Goal: Task Accomplishment & Management: Complete application form

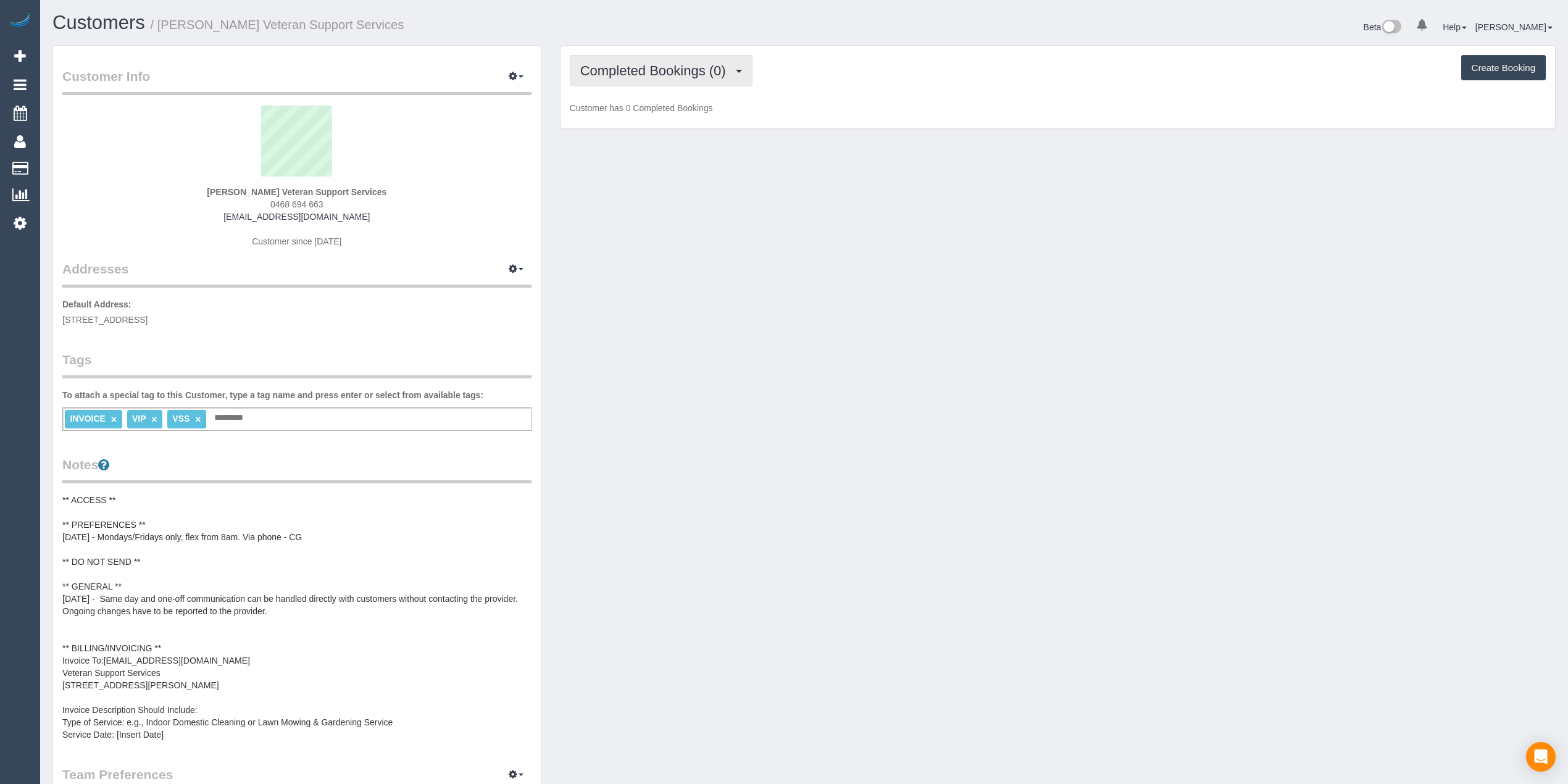
click at [600, 68] on span "Completed Bookings (0)" at bounding box center [657, 70] width 152 height 15
click at [626, 121] on link "Upcoming Bookings (11)" at bounding box center [636, 115] width 130 height 16
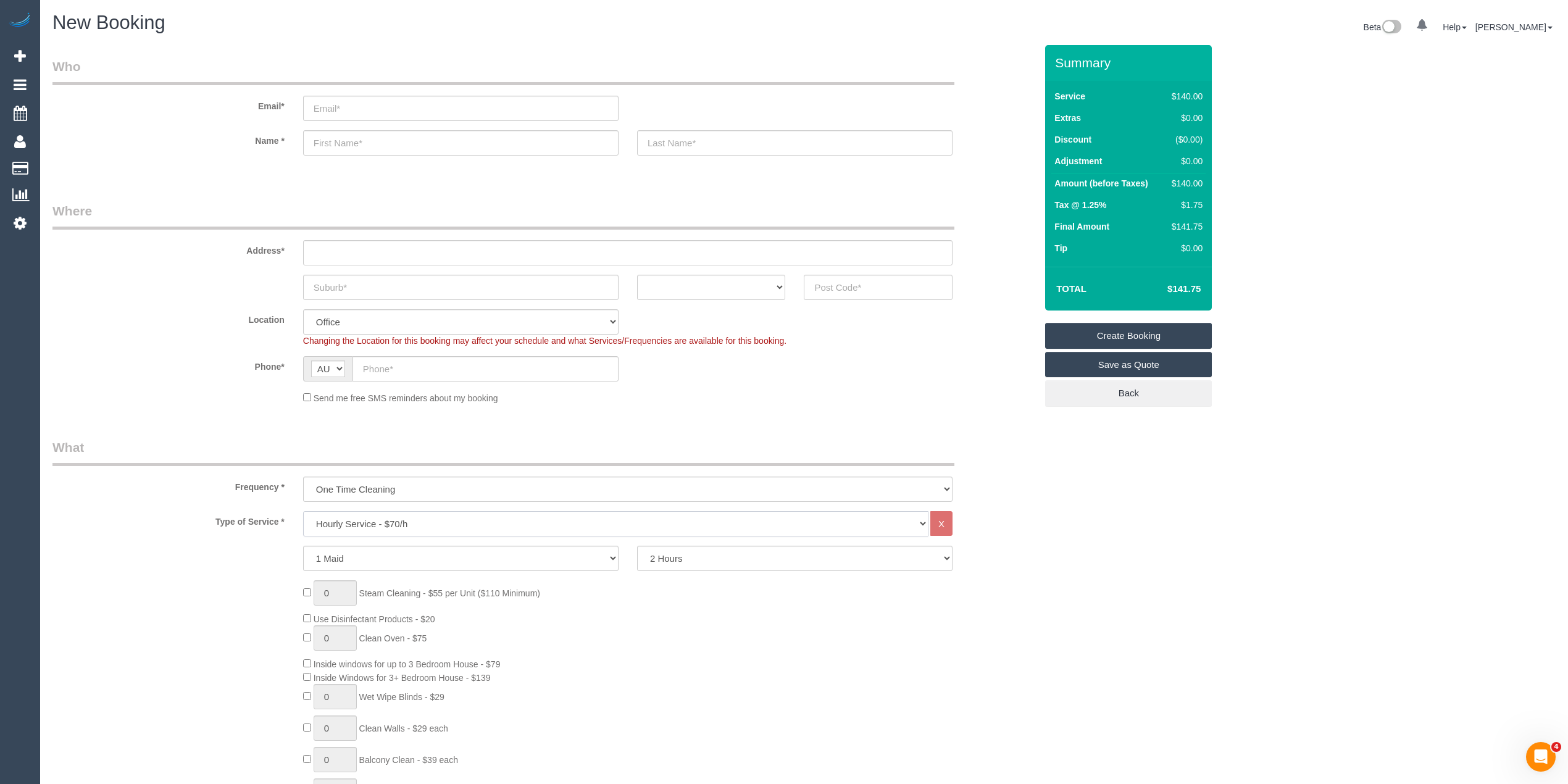
click at [368, 525] on select "Hourly Service - $70/h Hourly Service - $65/h Hourly Service - $60/h Hourly Ser…" at bounding box center [616, 524] width 626 height 25
select select "212"
click at [303, 511] on select "Hourly Service - $70/h Hourly Service - $65/h Hourly Service - $60/h Hourly Ser…" at bounding box center [616, 524] width 626 height 25
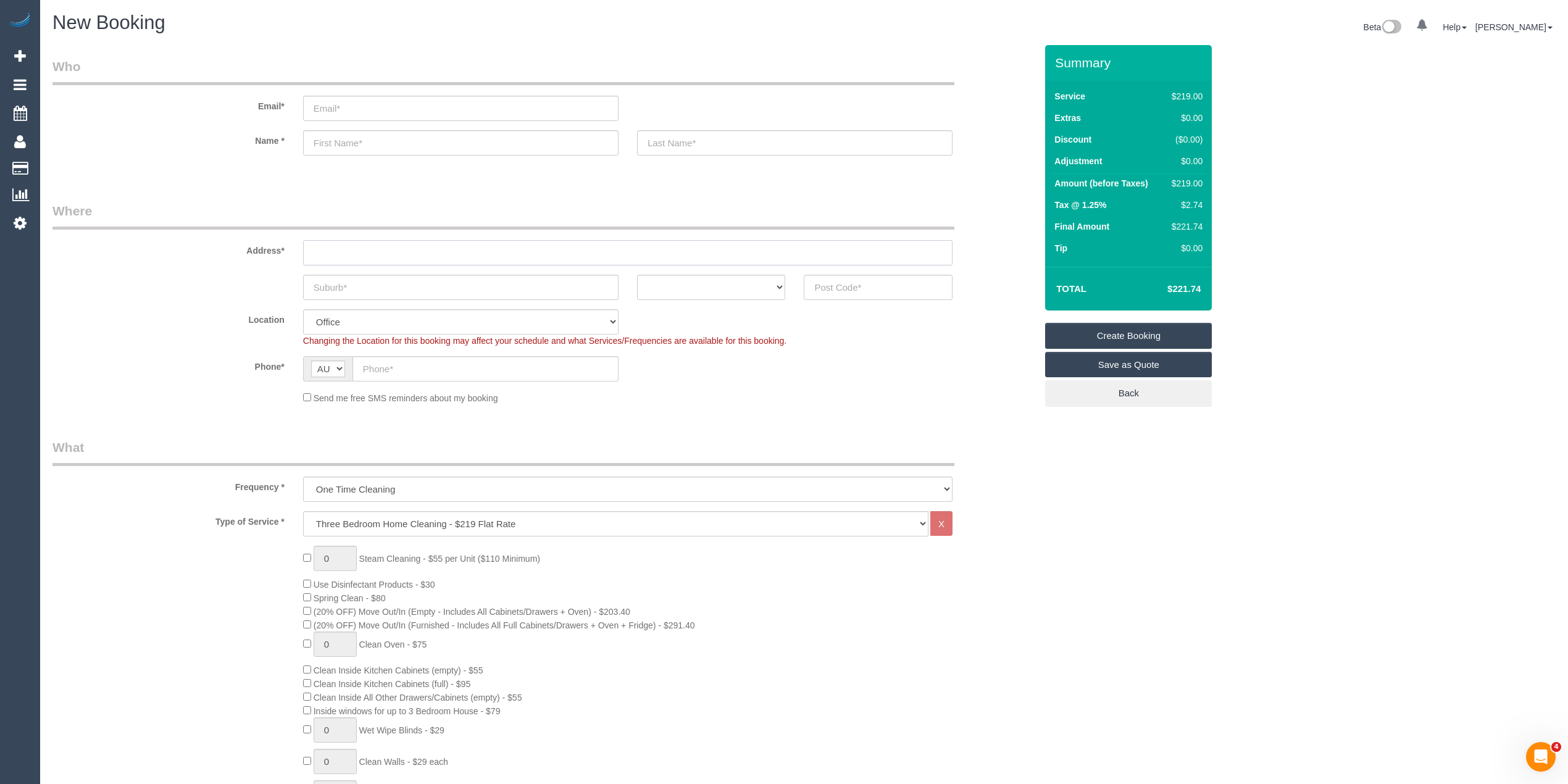
click at [331, 249] on input "text" at bounding box center [628, 253] width 649 height 25
type input "-"
click at [859, 283] on input "text" at bounding box center [878, 287] width 149 height 25
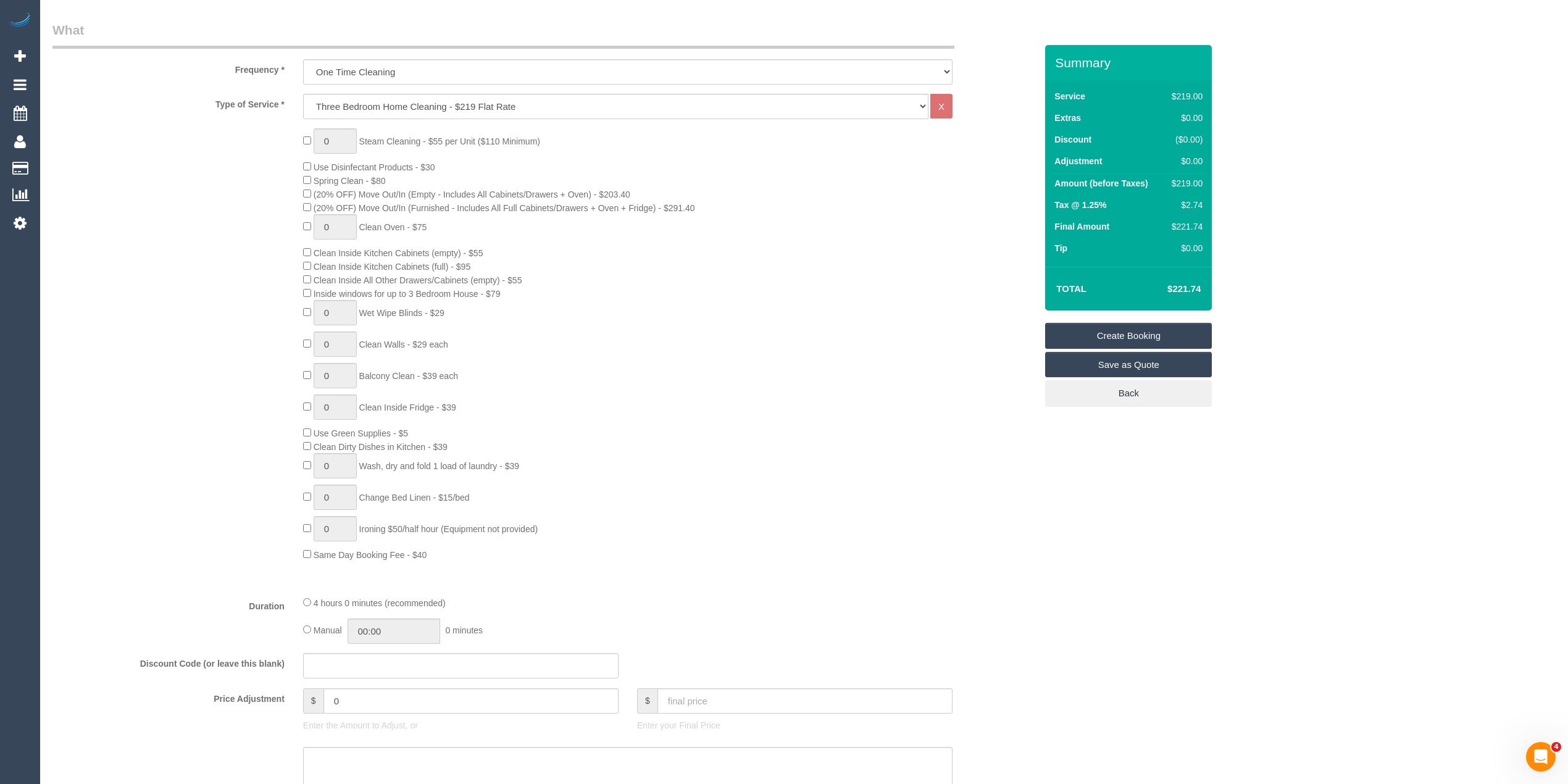
scroll to position [411, 0]
type input "3130"
click at [357, 73] on select "One Time Cleaning Weekly - 10% Off - 10.00% (0% for the First Booking) Fortnigh…" at bounding box center [628, 78] width 649 height 25
select select "57"
click at [303, 65] on select "One Time Cleaning Weekly - 10% Off - 10.00% (0% for the First Booking) Fortnigh…" at bounding box center [628, 78] width 649 height 25
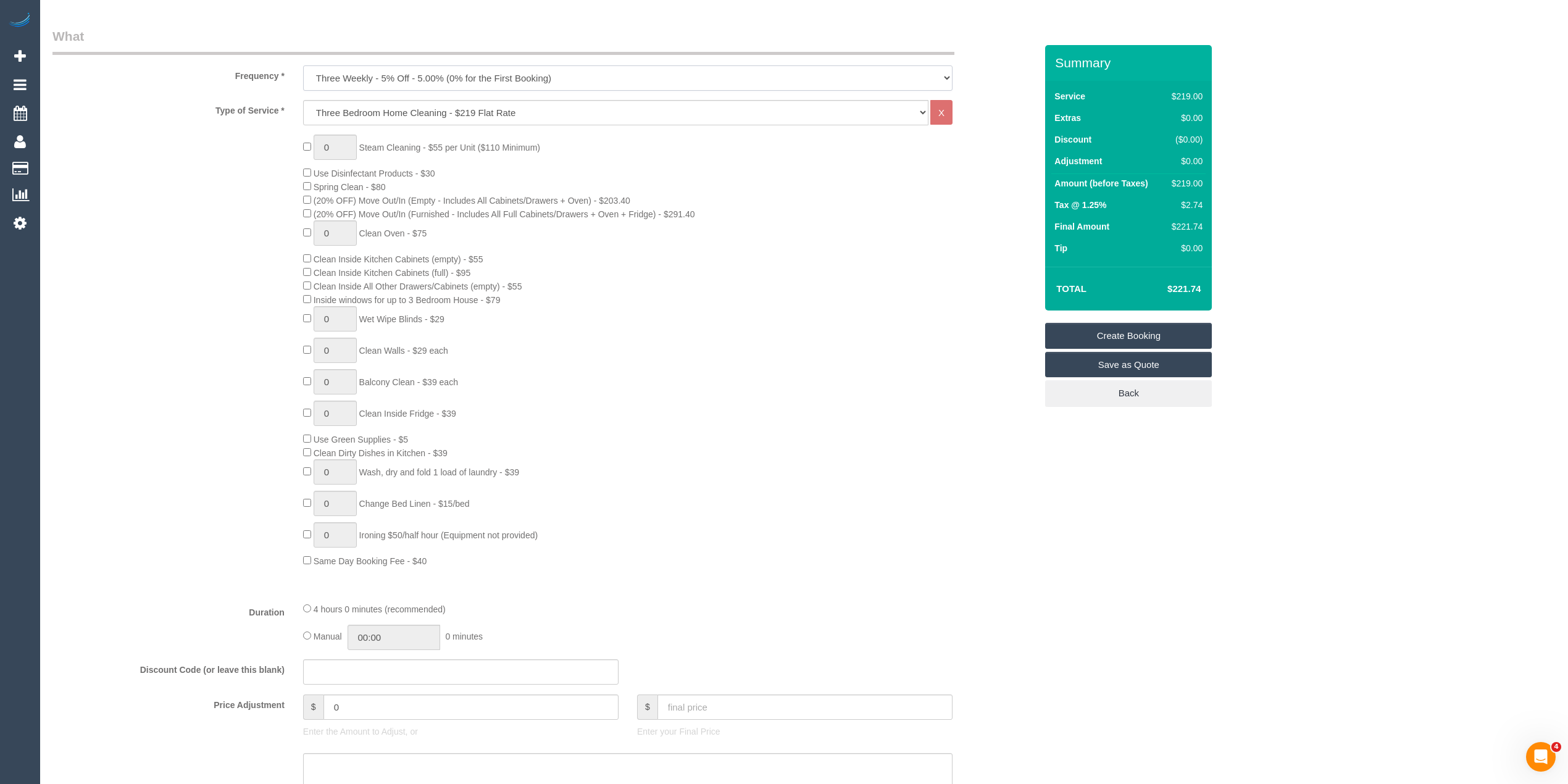
click at [340, 70] on select "One Time Cleaning Weekly - 10% Off - 10.00% (0% for the First Booking) Fortnigh…" at bounding box center [628, 78] width 649 height 25
select select "object:2209"
click at [303, 65] on select "One Time Cleaning Weekly - 10% Off - 10.00% (0% for the First Booking) Fortnigh…" at bounding box center [628, 78] width 649 height 25
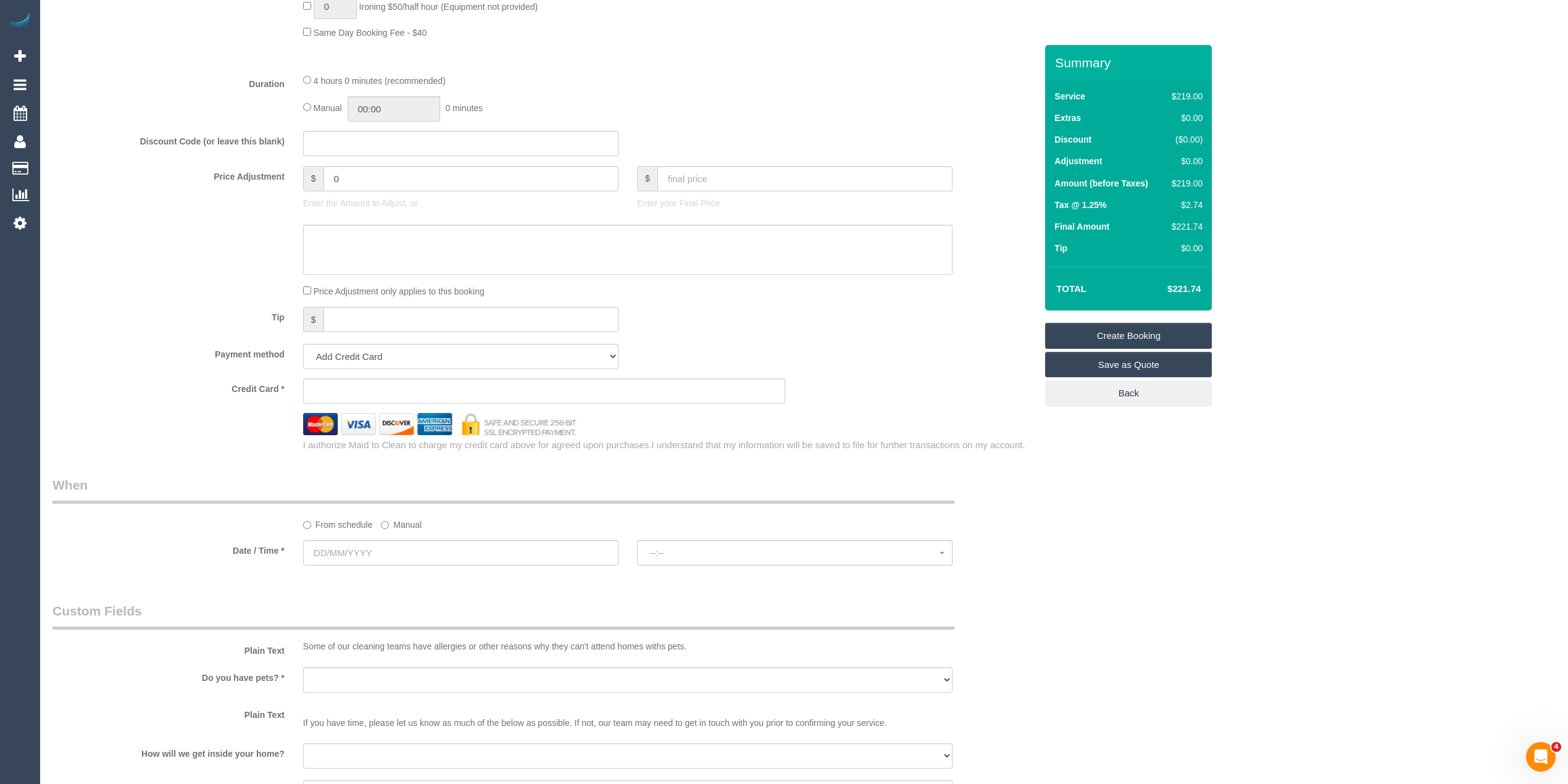
scroll to position [960, 0]
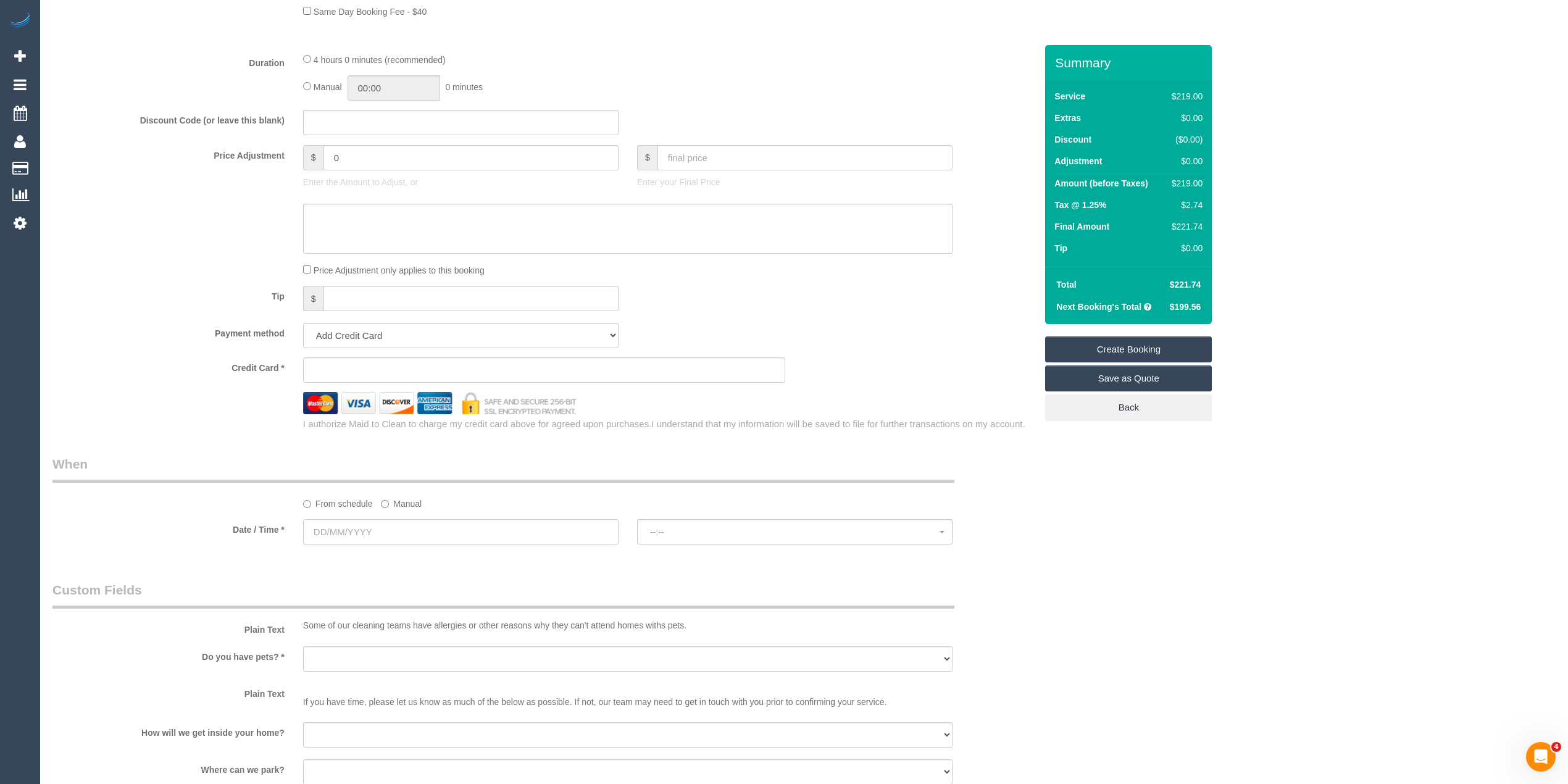
click at [365, 530] on input "text" at bounding box center [461, 531] width 315 height 25
click at [445, 556] on link "Next" at bounding box center [452, 558] width 18 height 18
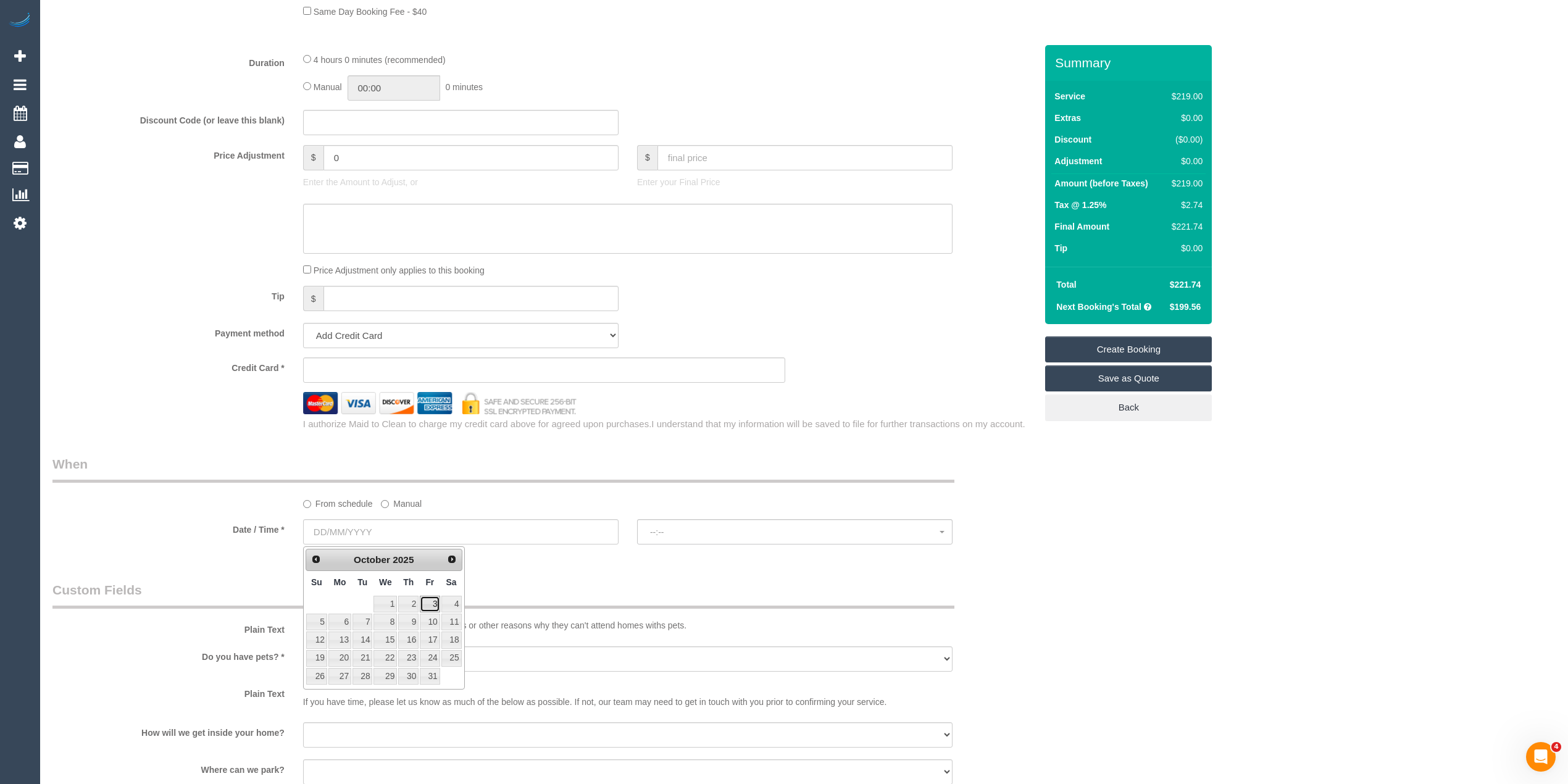
click at [428, 606] on link "3" at bounding box center [430, 604] width 20 height 17
type input "03/10/2025"
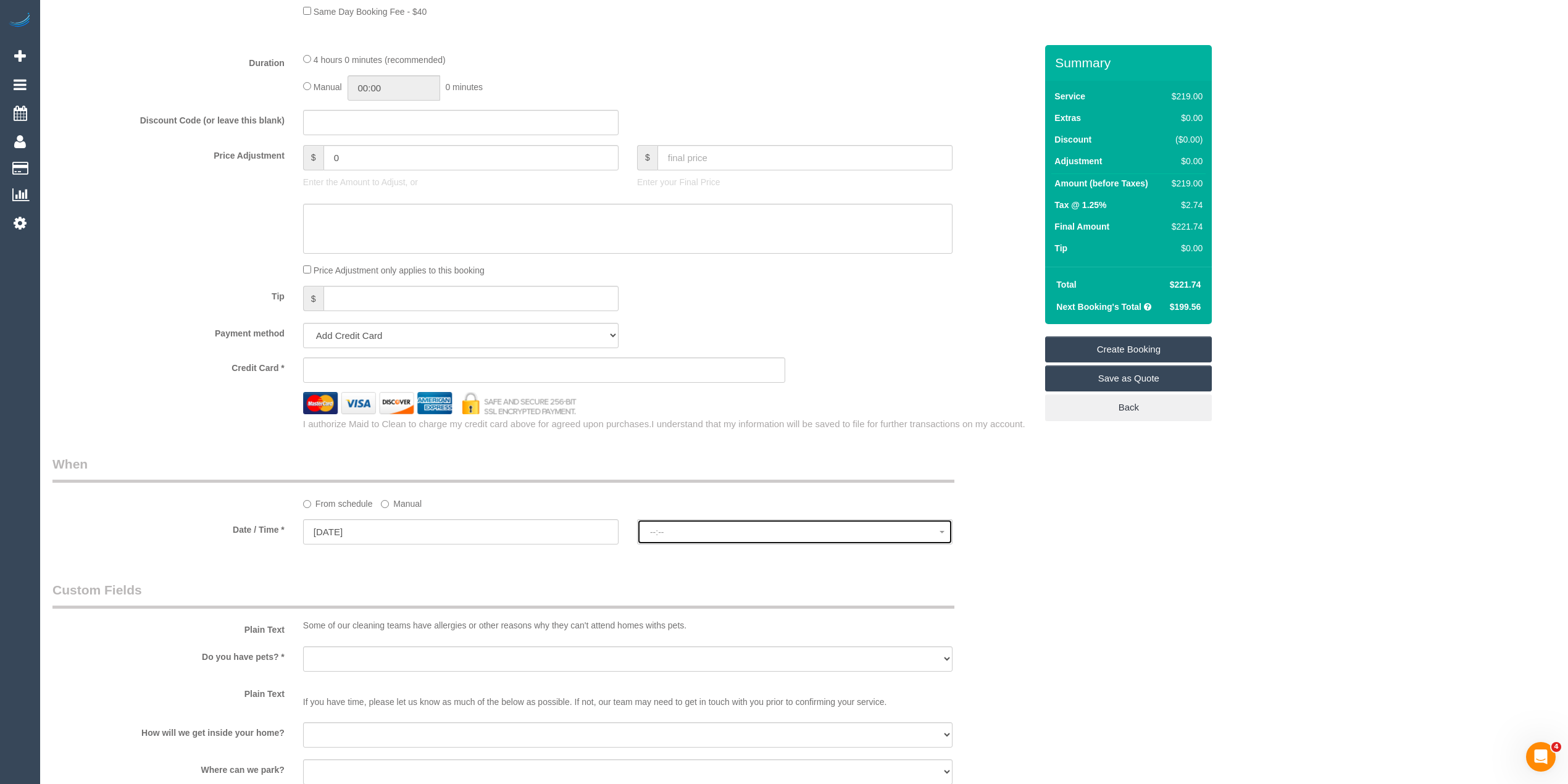
click at [734, 530] on span "--:--" at bounding box center [794, 532] width 290 height 10
select select "spot1"
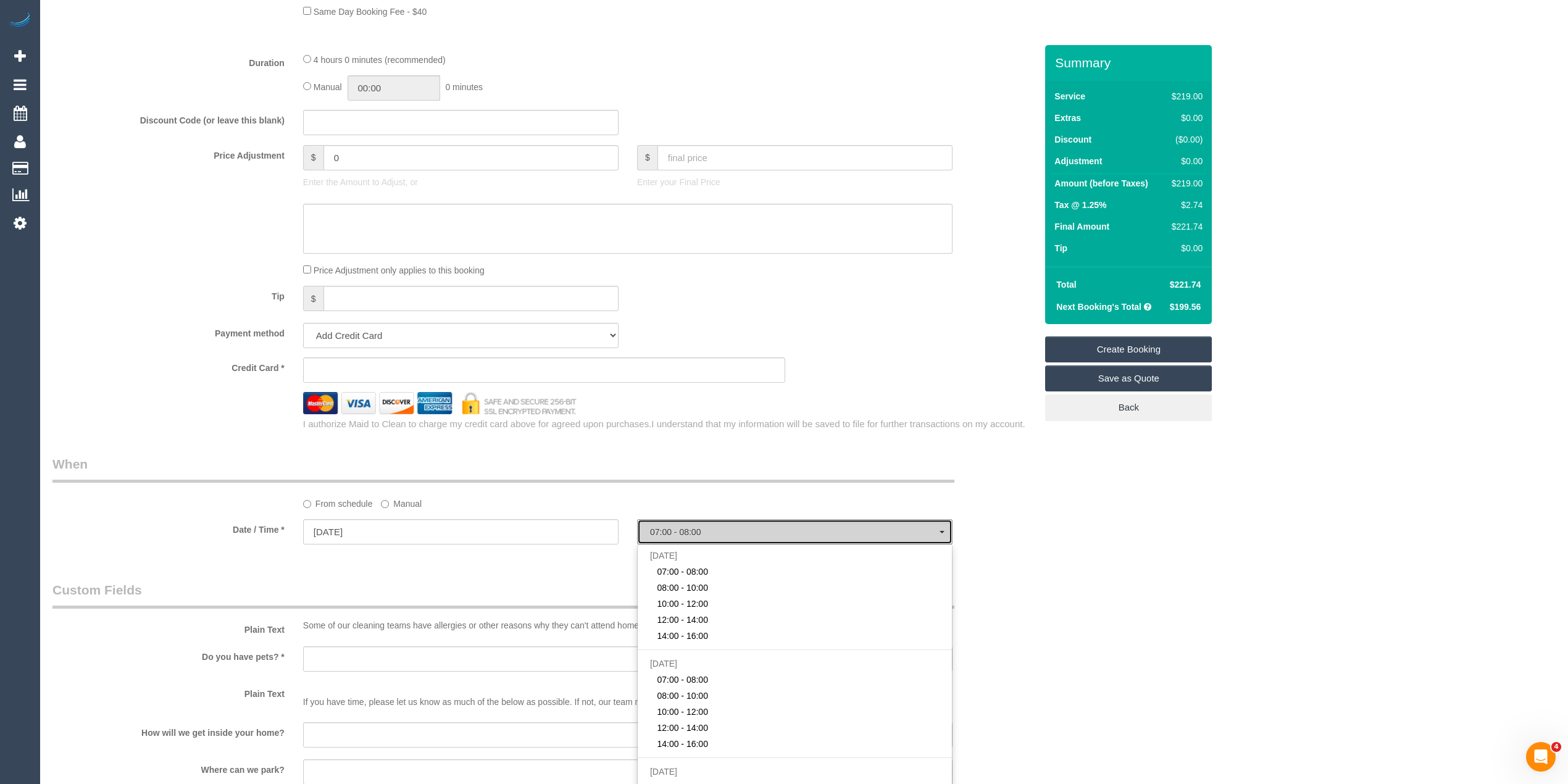
click at [734, 530] on span "07:00 - 08:00" at bounding box center [794, 532] width 290 height 10
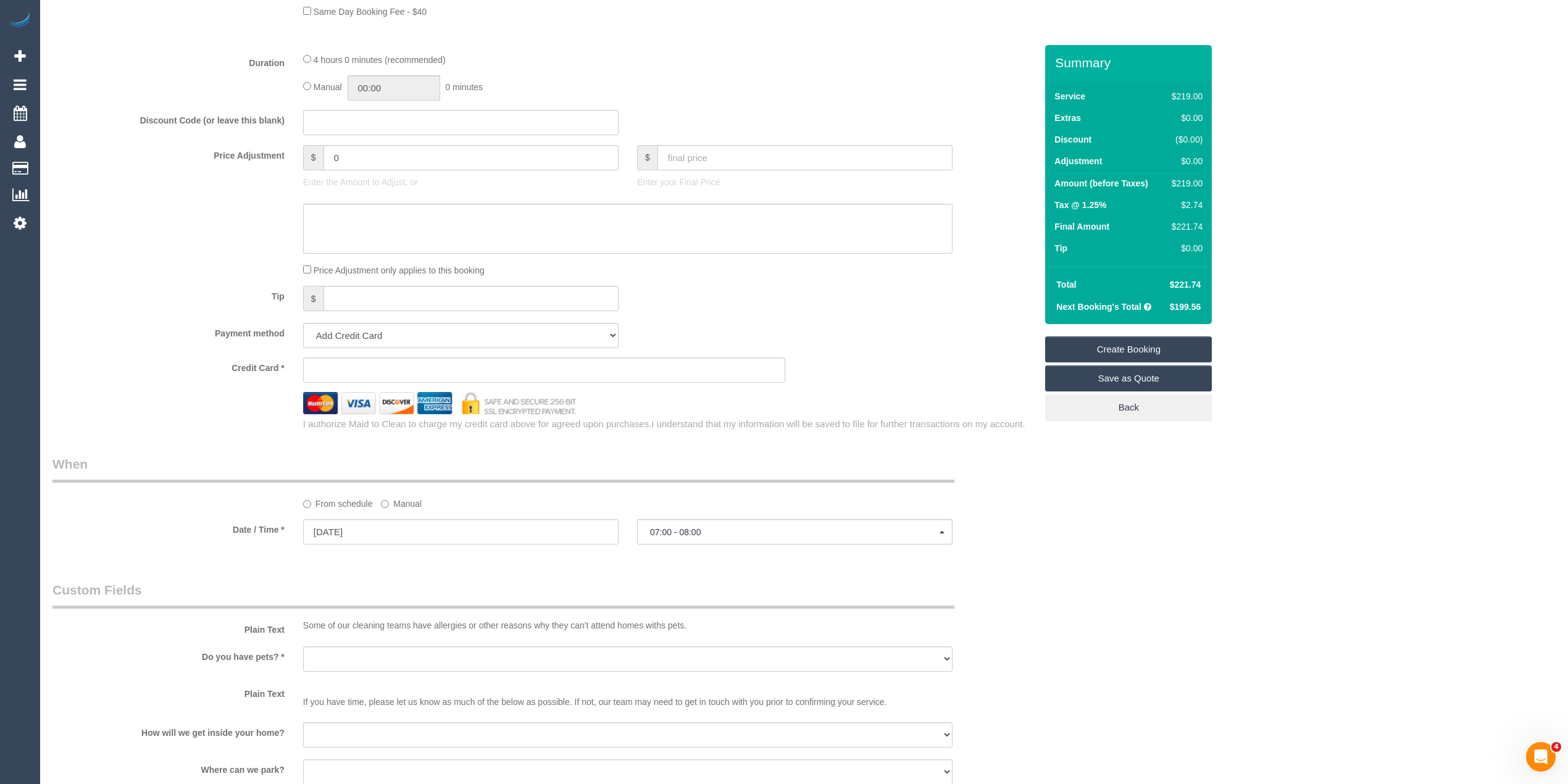
click at [1196, 519] on div "Who Email* Name * Where Address* - ACT NSW NT QLD SA TAS VIC WA 3130 Location O…" at bounding box center [804, 191] width 1504 height 2212
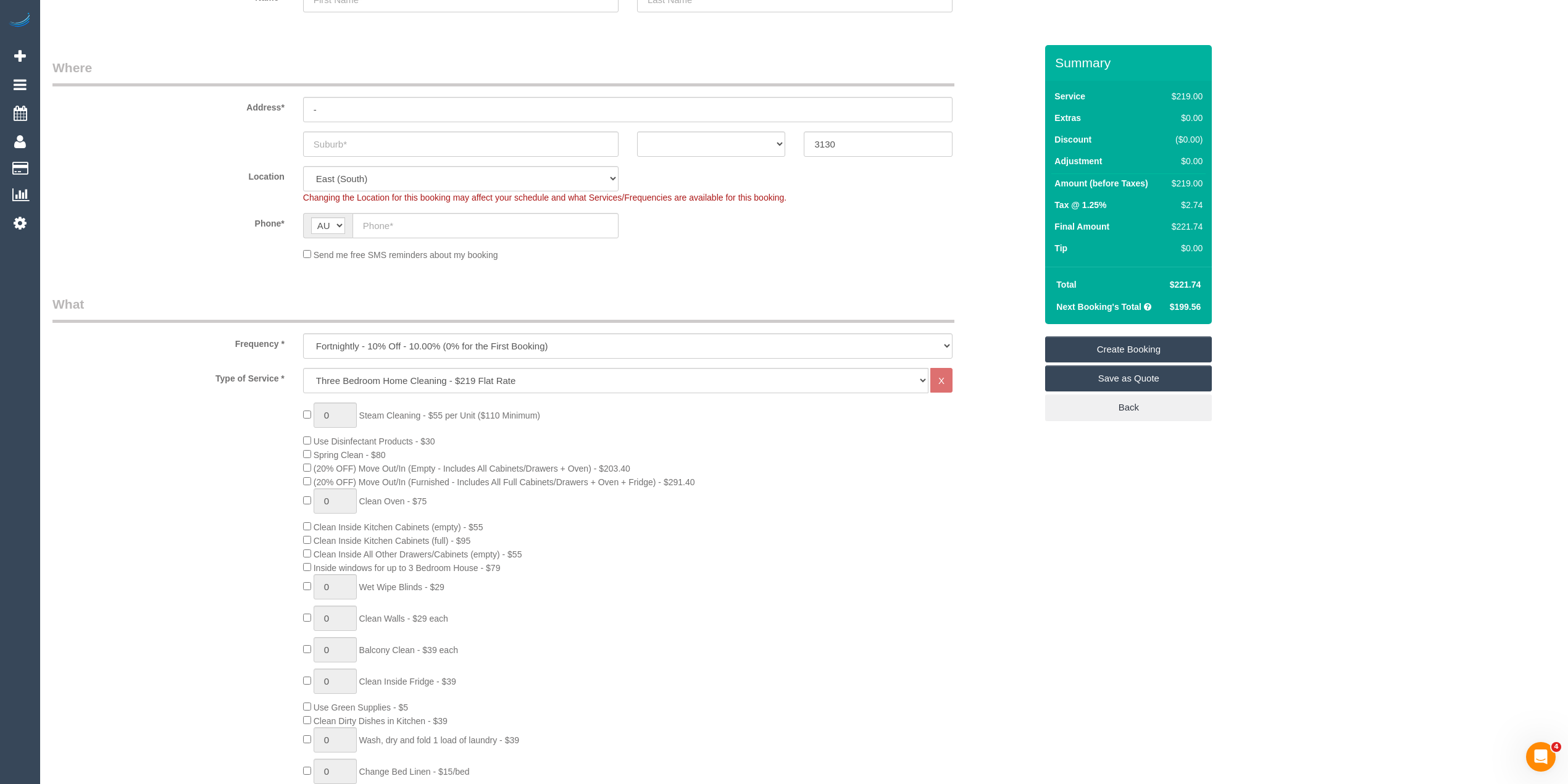
scroll to position [0, 0]
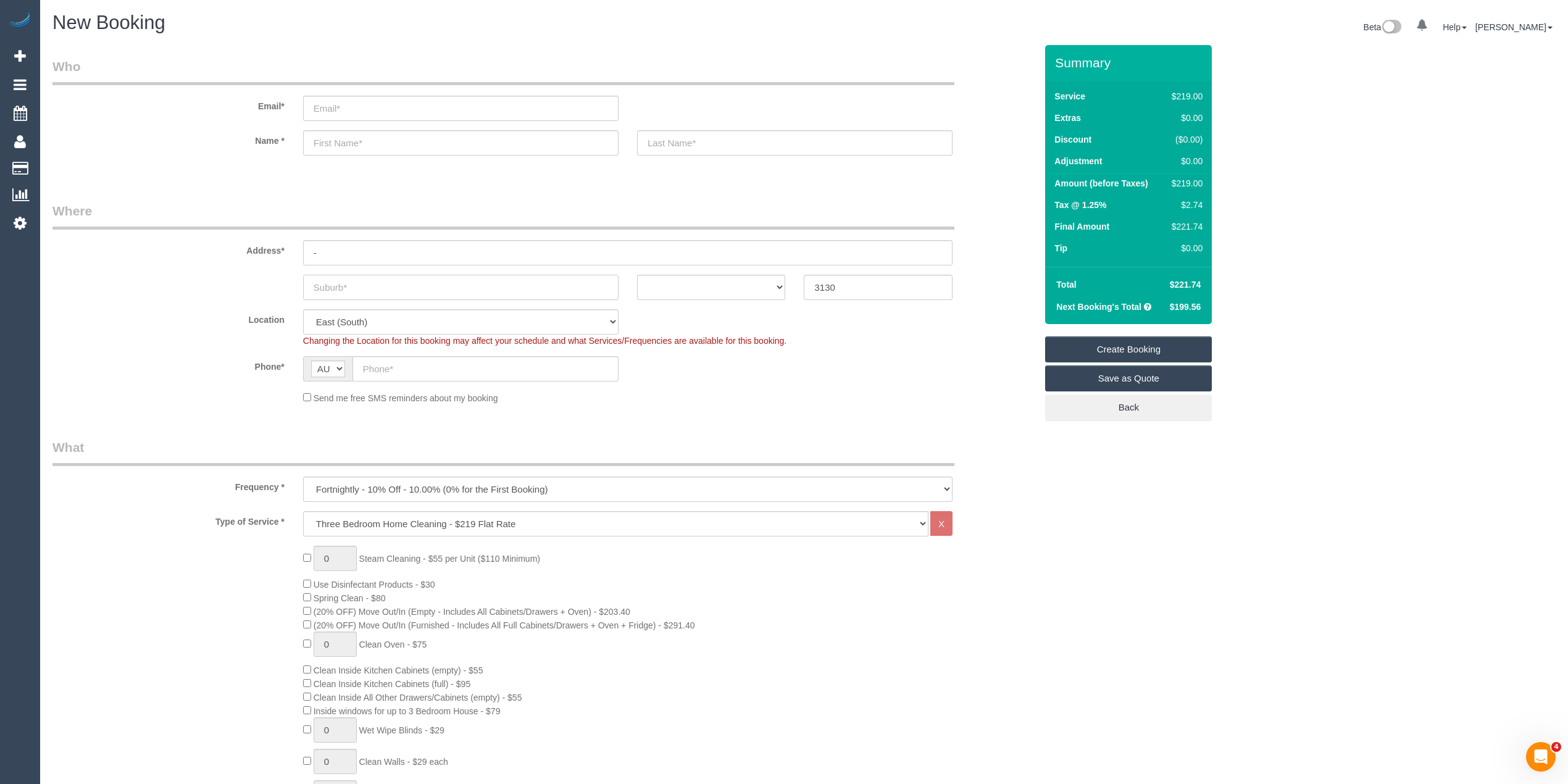
click at [344, 284] on input "text" at bounding box center [461, 287] width 315 height 25
type input "Blackburn"
click at [713, 286] on select "ACT NSW NT QLD SA TAS VIC WA" at bounding box center [712, 287] width 149 height 25
select select "VIC"
click at [638, 274] on select "ACT NSW NT QLD SA TAS VIC WA" at bounding box center [712, 287] width 149 height 25
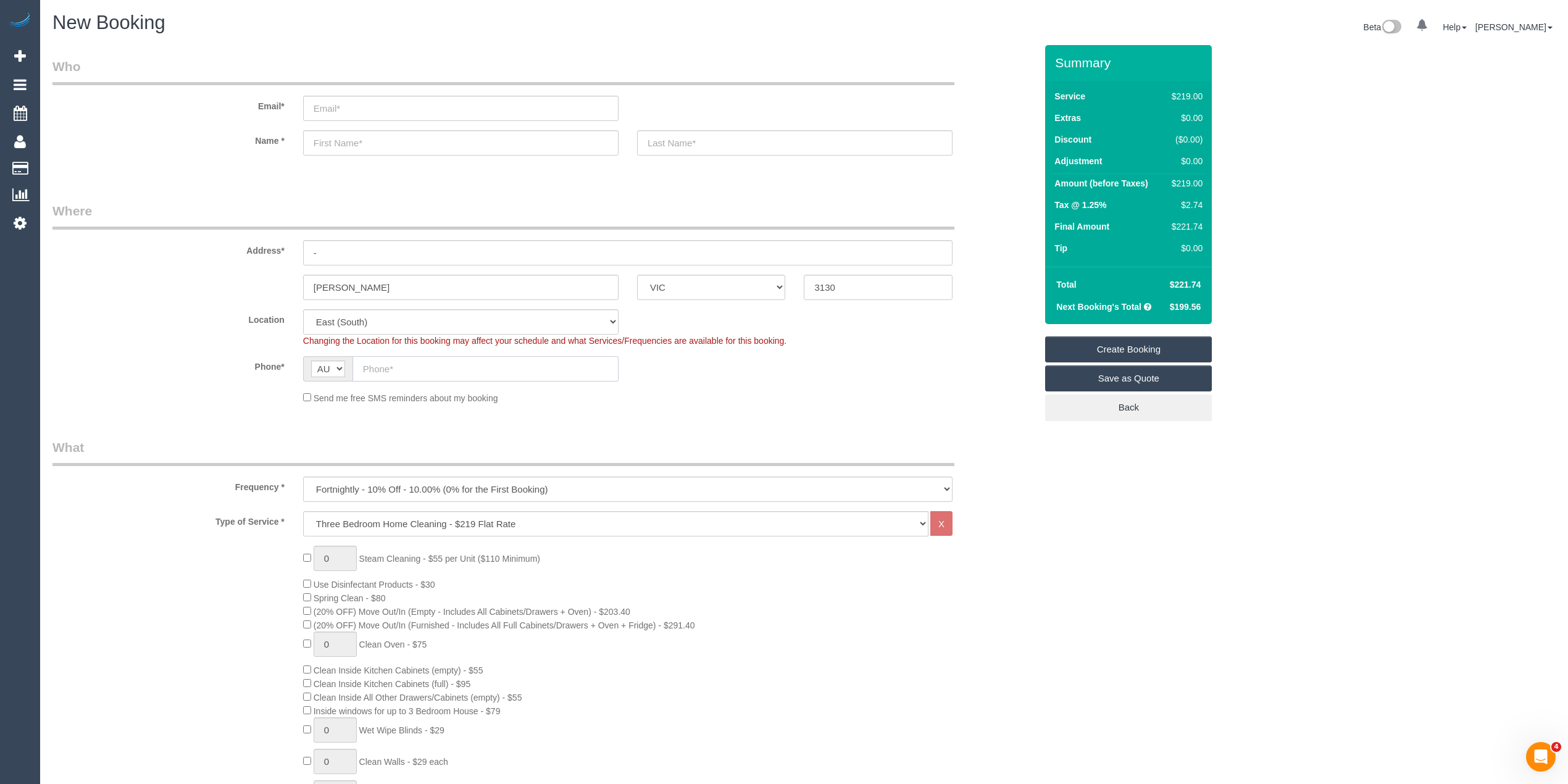
click at [393, 370] on input "text" at bounding box center [486, 369] width 266 height 25
click at [436, 371] on input "text" at bounding box center [486, 369] width 266 height 25
paste input "61 423 103 111"
drag, startPoint x: 376, startPoint y: 366, endPoint x: 361, endPoint y: 369, distance: 15.3
click at [361, 369] on input "61 423 103 111" at bounding box center [486, 369] width 266 height 25
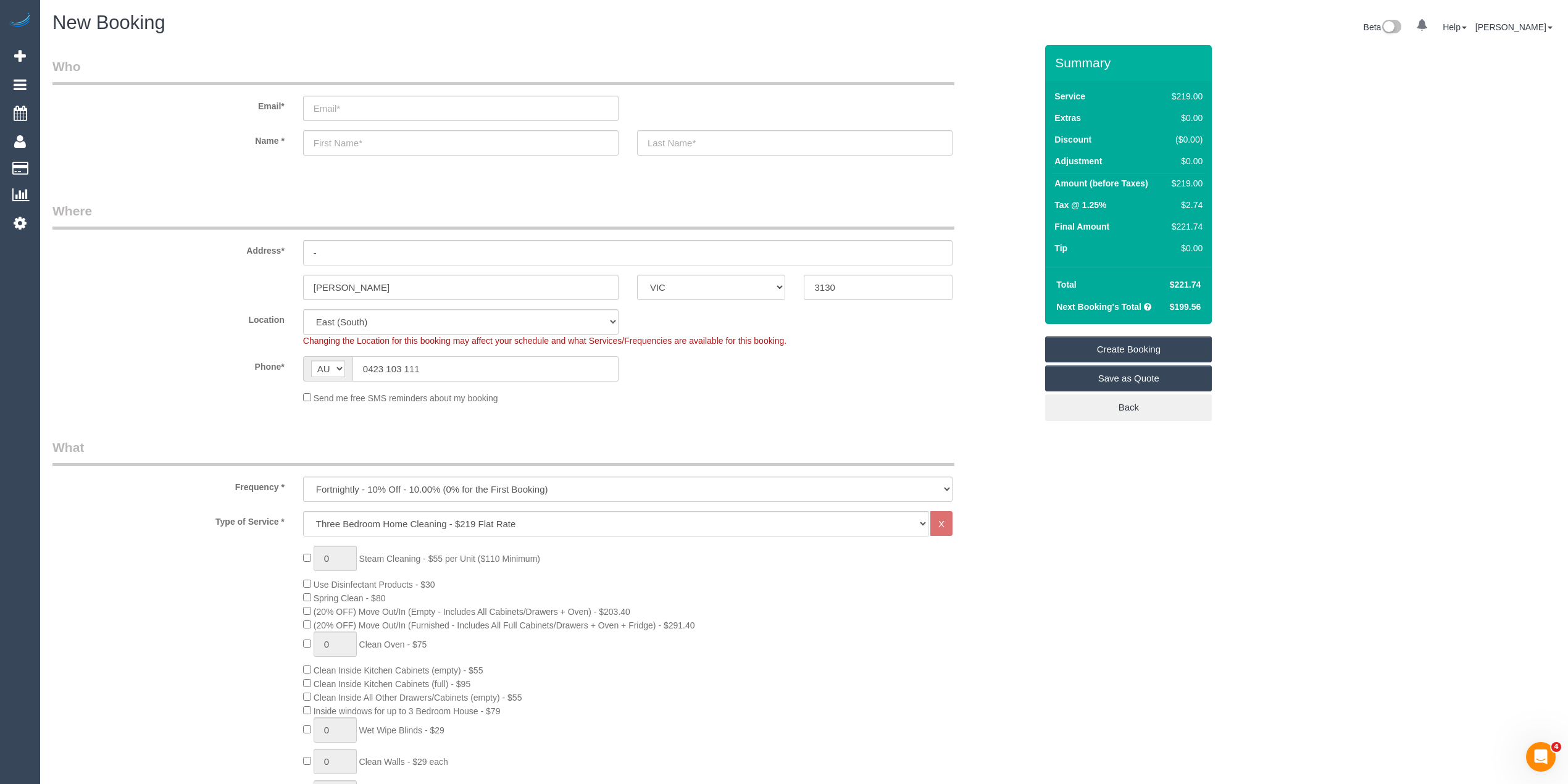
type input "0423 103 111"
click at [347, 488] on select "One Time Cleaning Weekly - 10% Off - 10.00% (0% for the First Booking) Fortnigh…" at bounding box center [628, 489] width 649 height 25
select select "object:2207"
click at [303, 476] on select "One Time Cleaning Weekly - 10% Off - 10.00% (0% for the First Booking) Fortnigh…" at bounding box center [628, 489] width 649 height 25
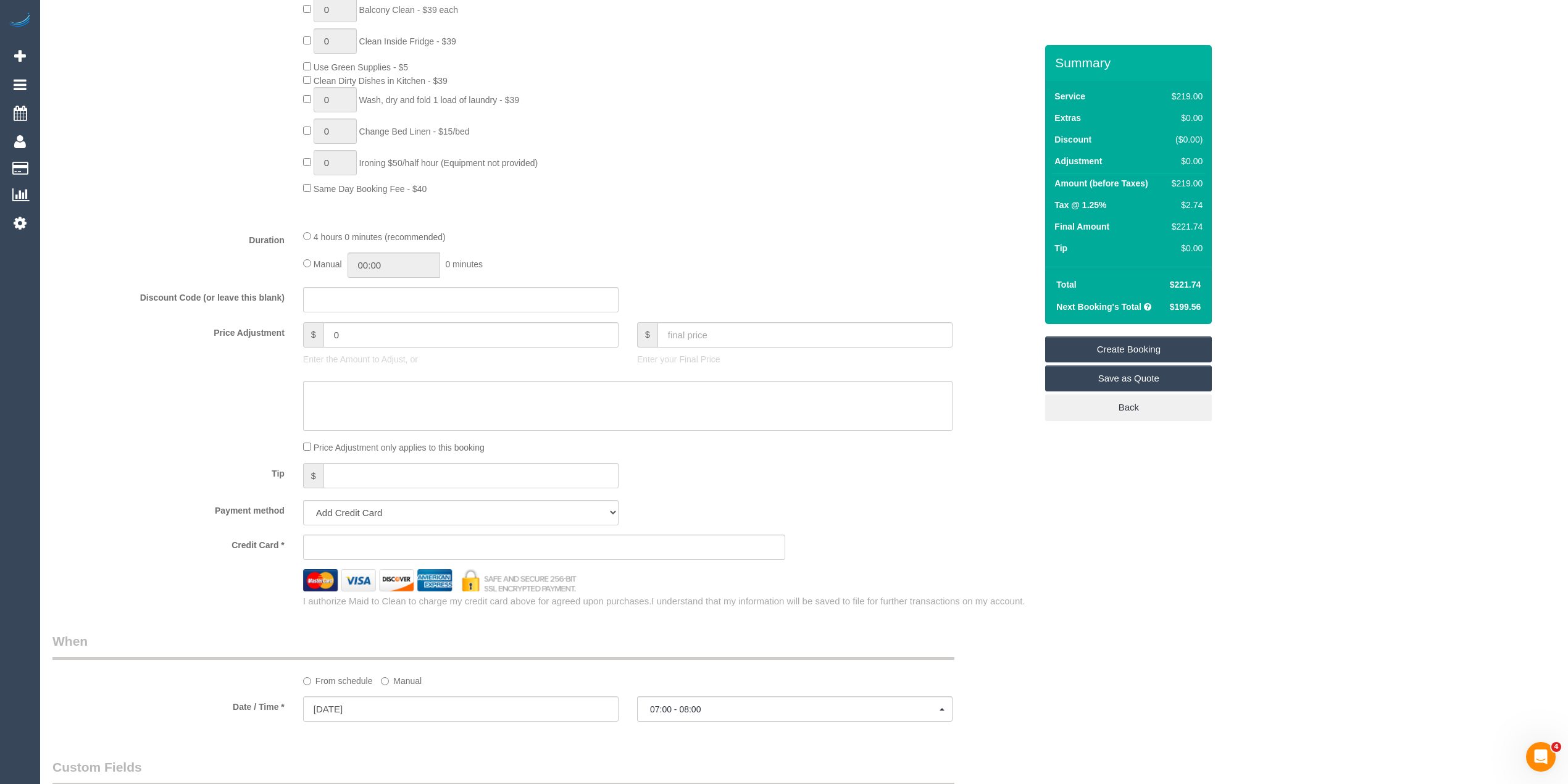
scroll to position [822, 0]
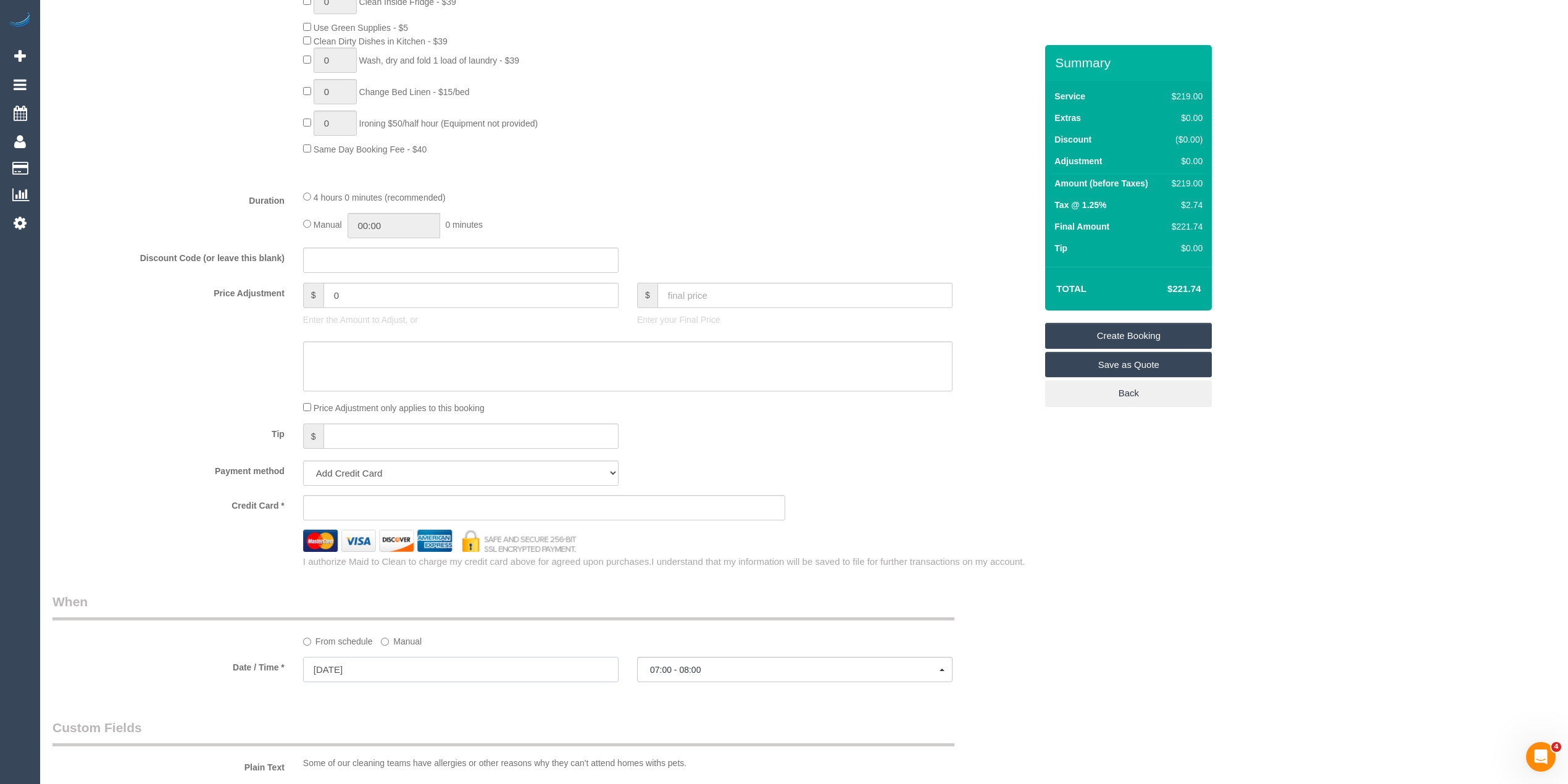
click at [349, 665] on input "03/10/2025" at bounding box center [461, 669] width 315 height 25
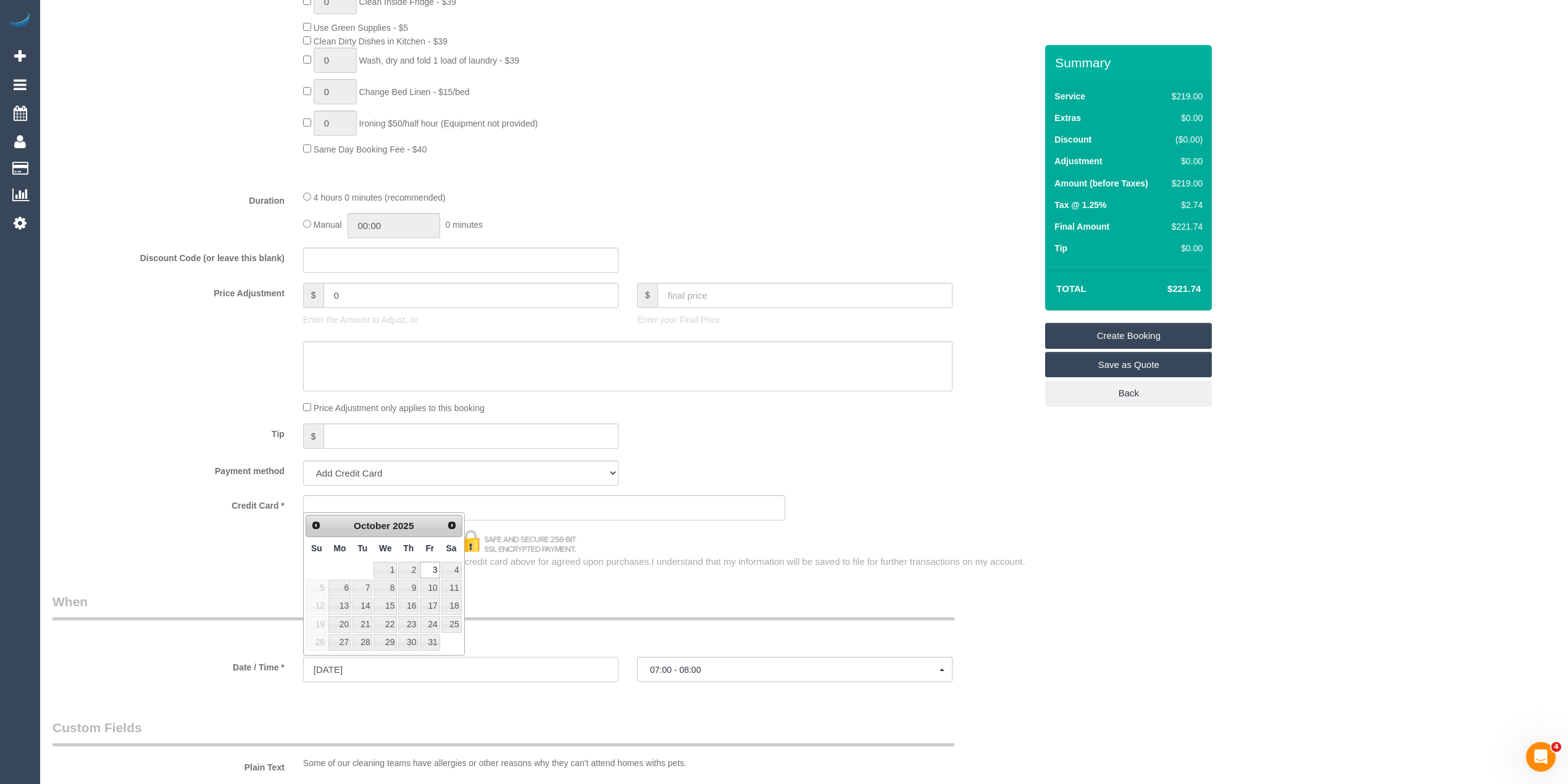
click at [349, 665] on input "03/10/2025" at bounding box center [461, 669] width 315 height 25
click at [704, 660] on button "07:00 - 08:00" at bounding box center [795, 669] width 315 height 25
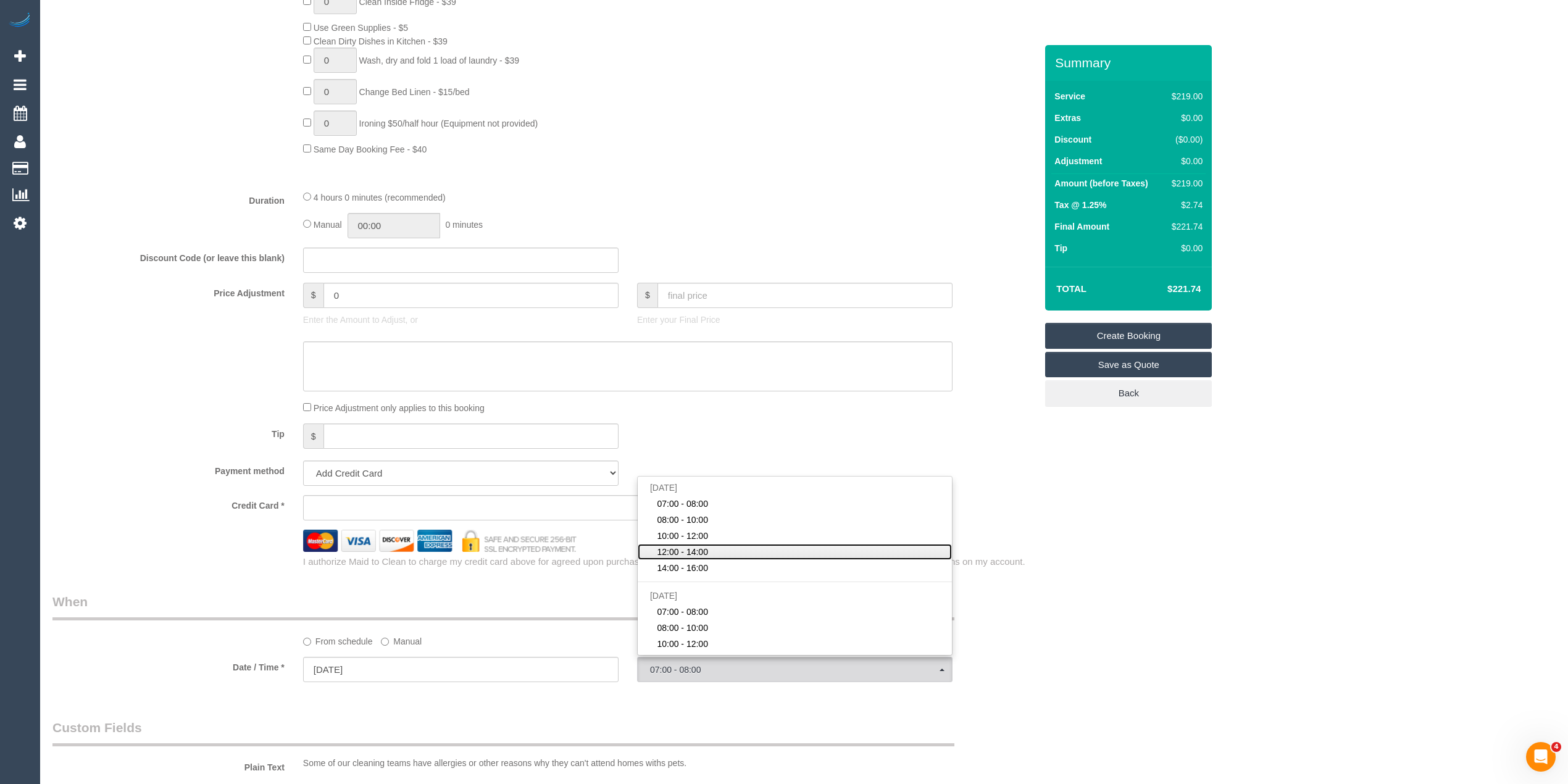
click at [706, 548] on span "12:00 - 14:00" at bounding box center [682, 551] width 51 height 13
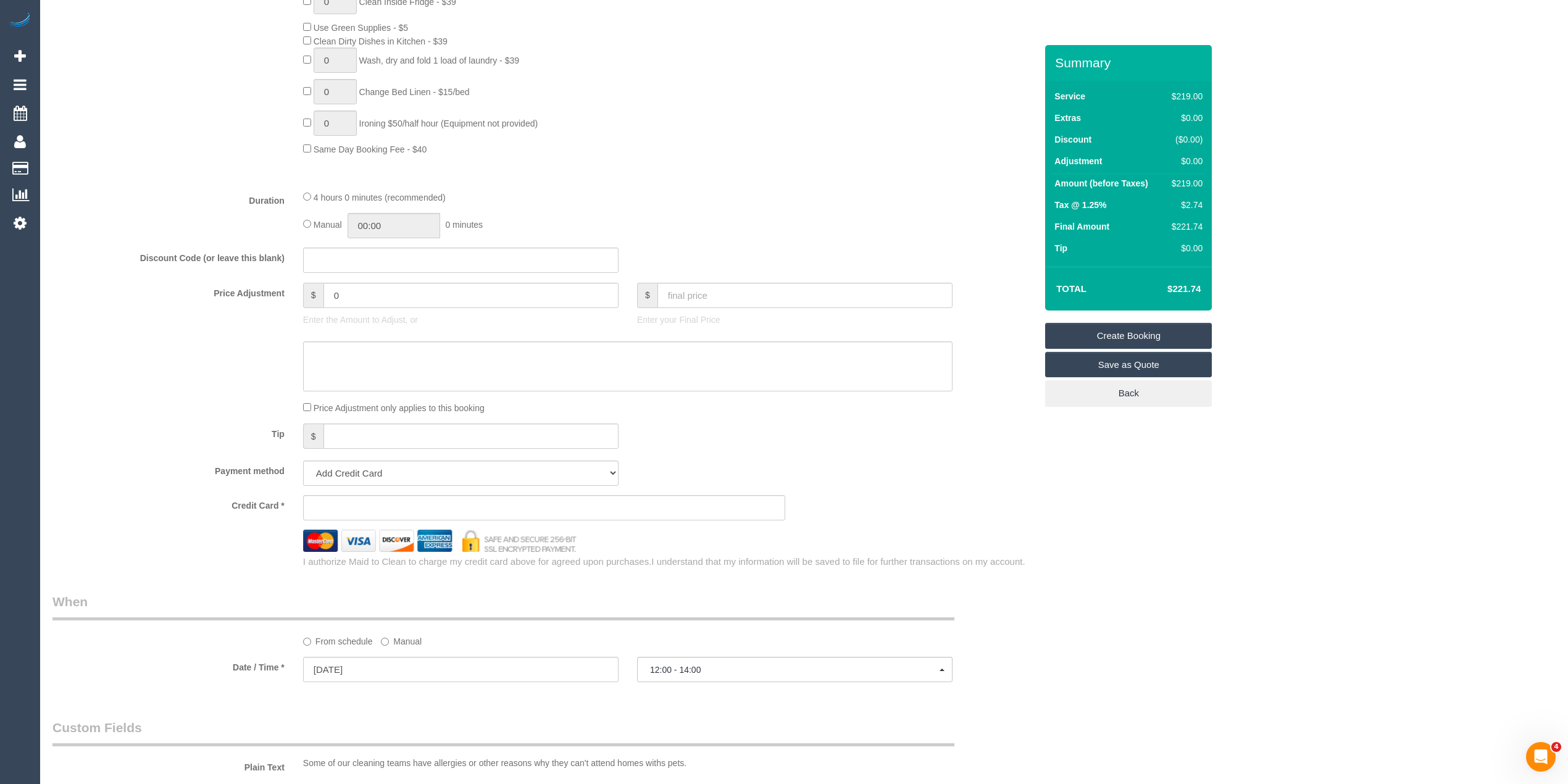
click at [1203, 609] on div "Who Email* Name * Where Address* - Blackburn ACT NSW NT QLD SA TAS VIC WA 3130 …" at bounding box center [804, 329] width 1504 height 2212
click at [767, 674] on span "12:00 - 14:00" at bounding box center [794, 670] width 290 height 10
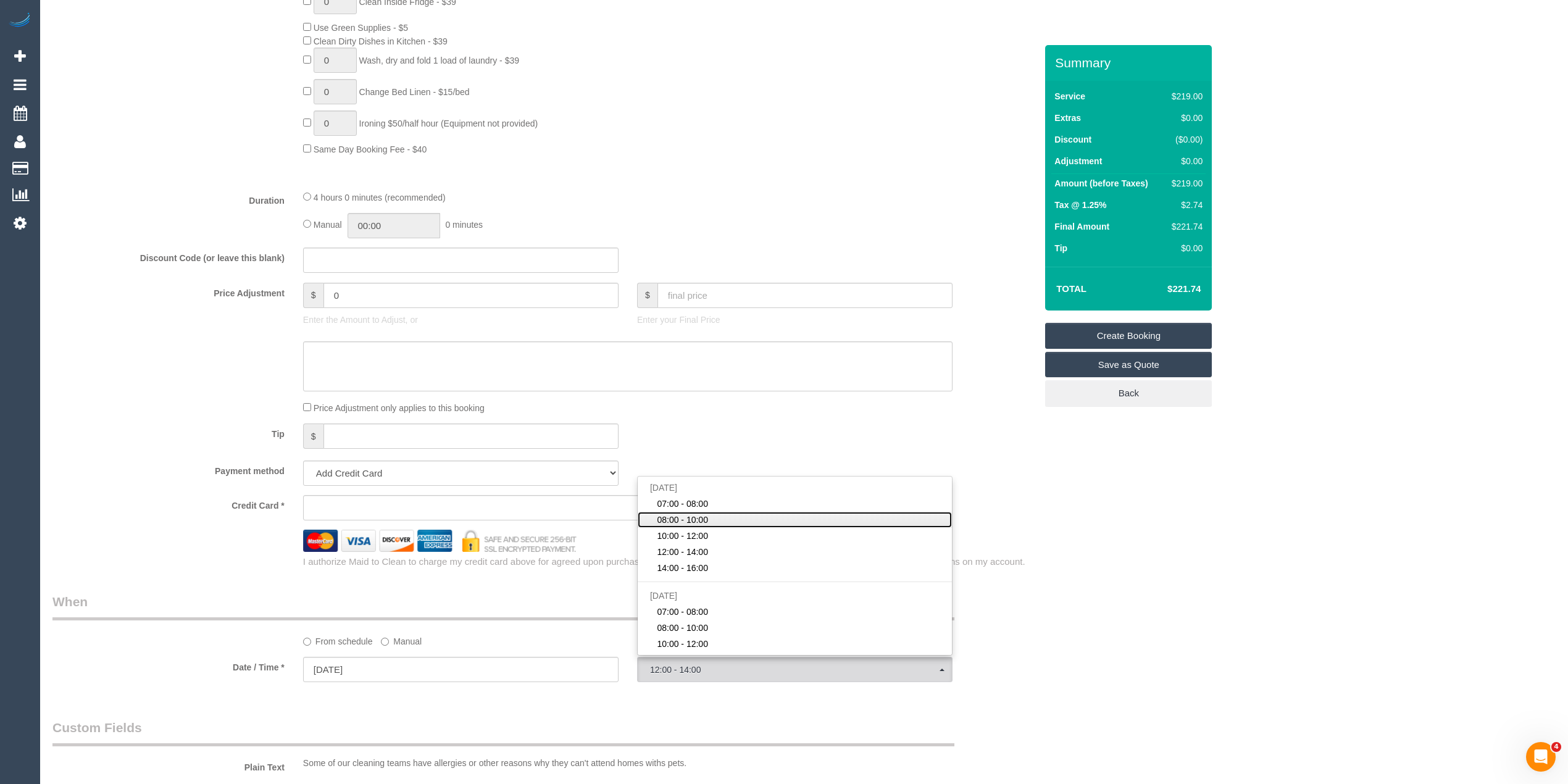
click at [707, 520] on span "08:00 - 10:00" at bounding box center [682, 520] width 51 height 13
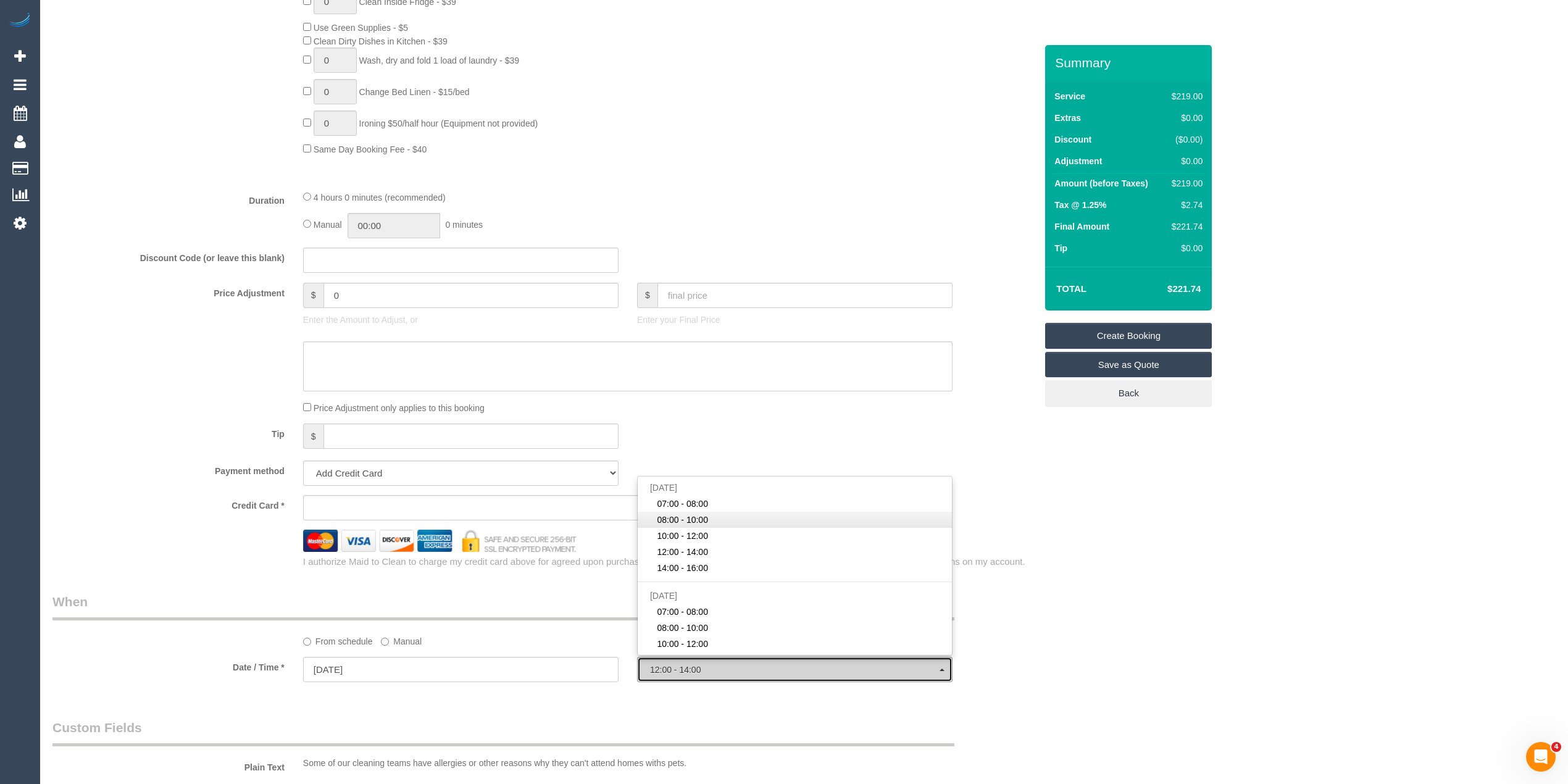
select select "spot2"
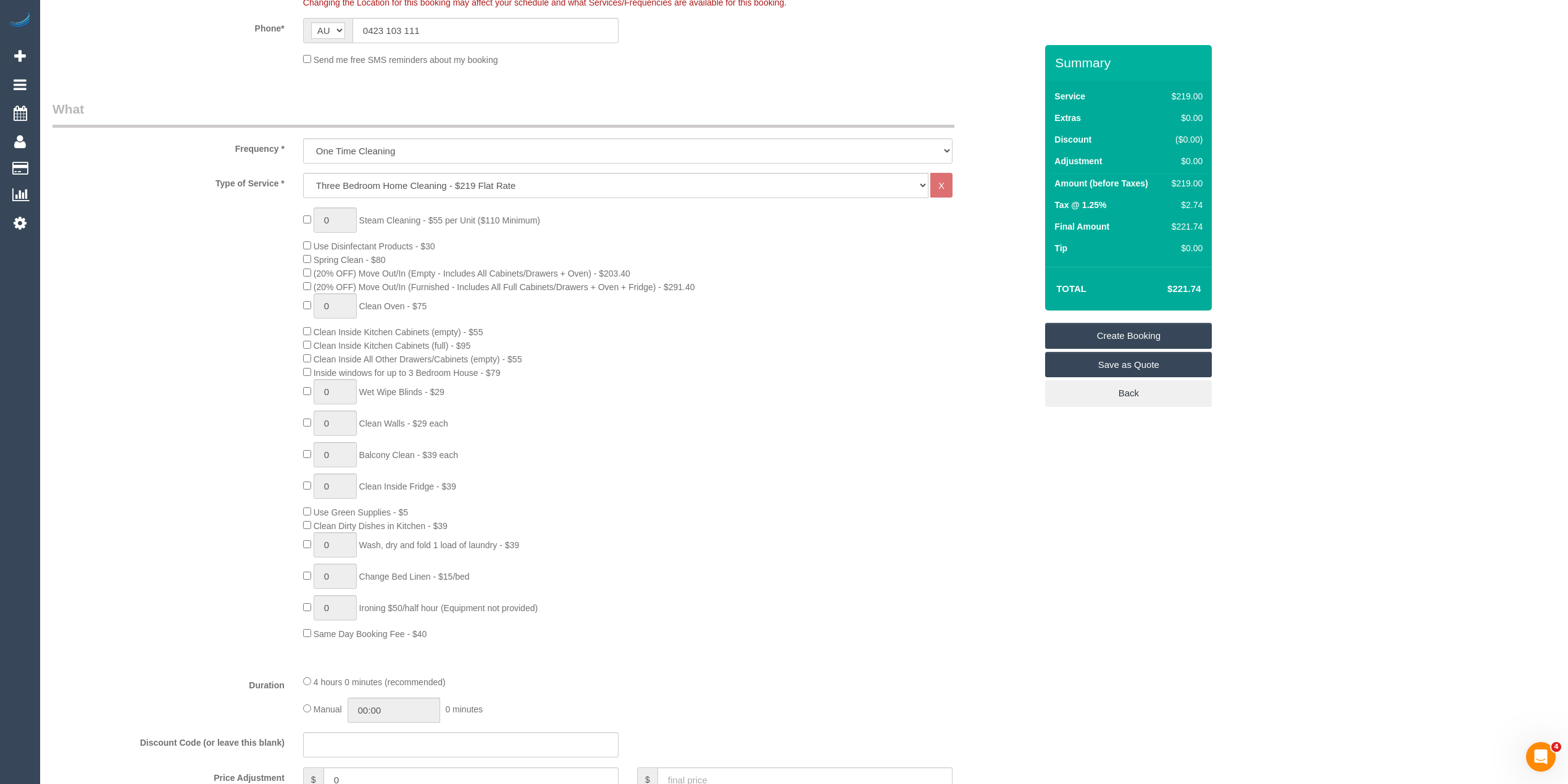
scroll to position [0, 0]
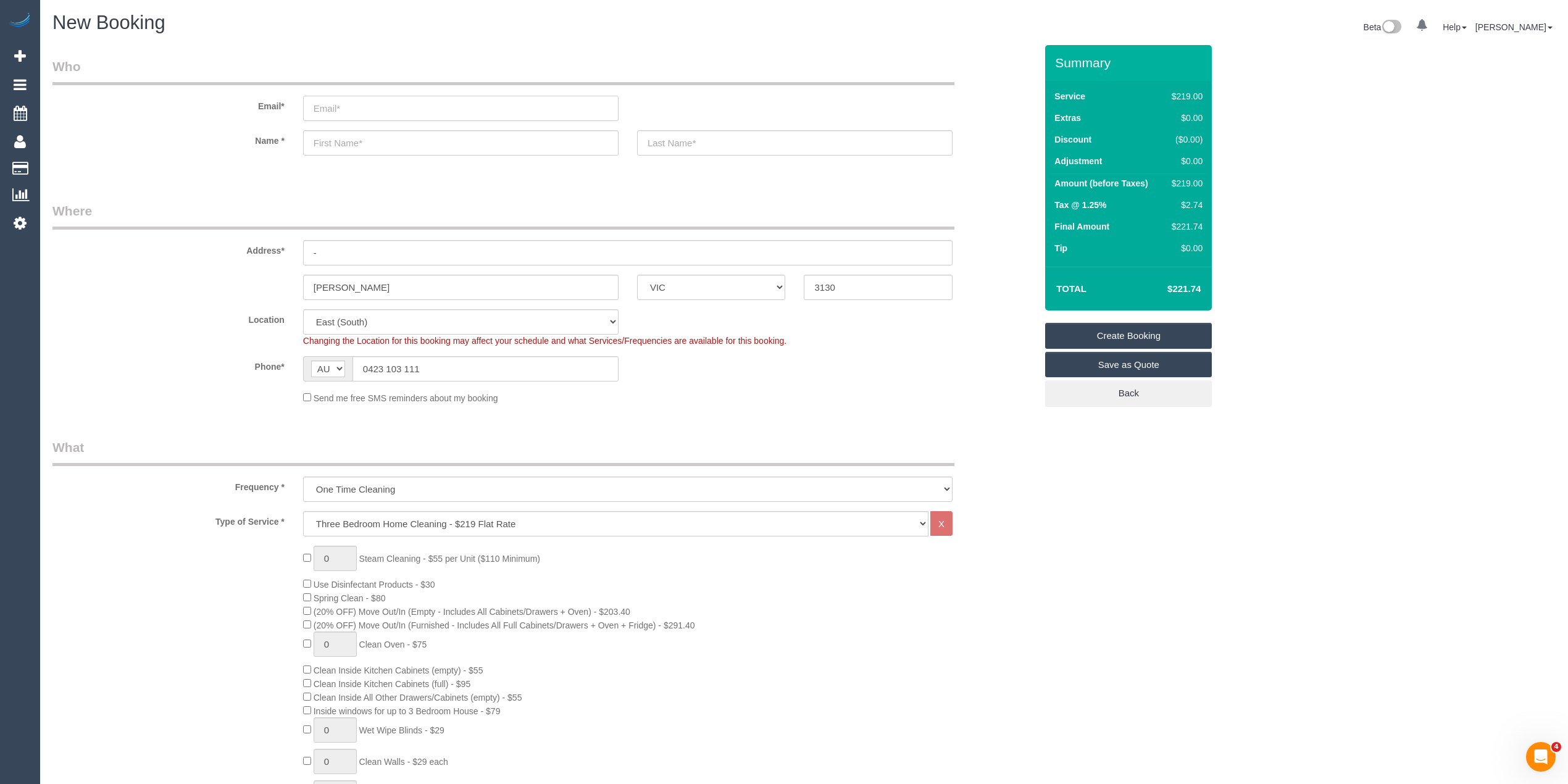
click at [368, 110] on input "email" at bounding box center [461, 108] width 315 height 25
select select "spot23"
click at [342, 111] on input "email" at bounding box center [461, 108] width 315 height 25
click at [355, 108] on input "email" at bounding box center [461, 108] width 315 height 25
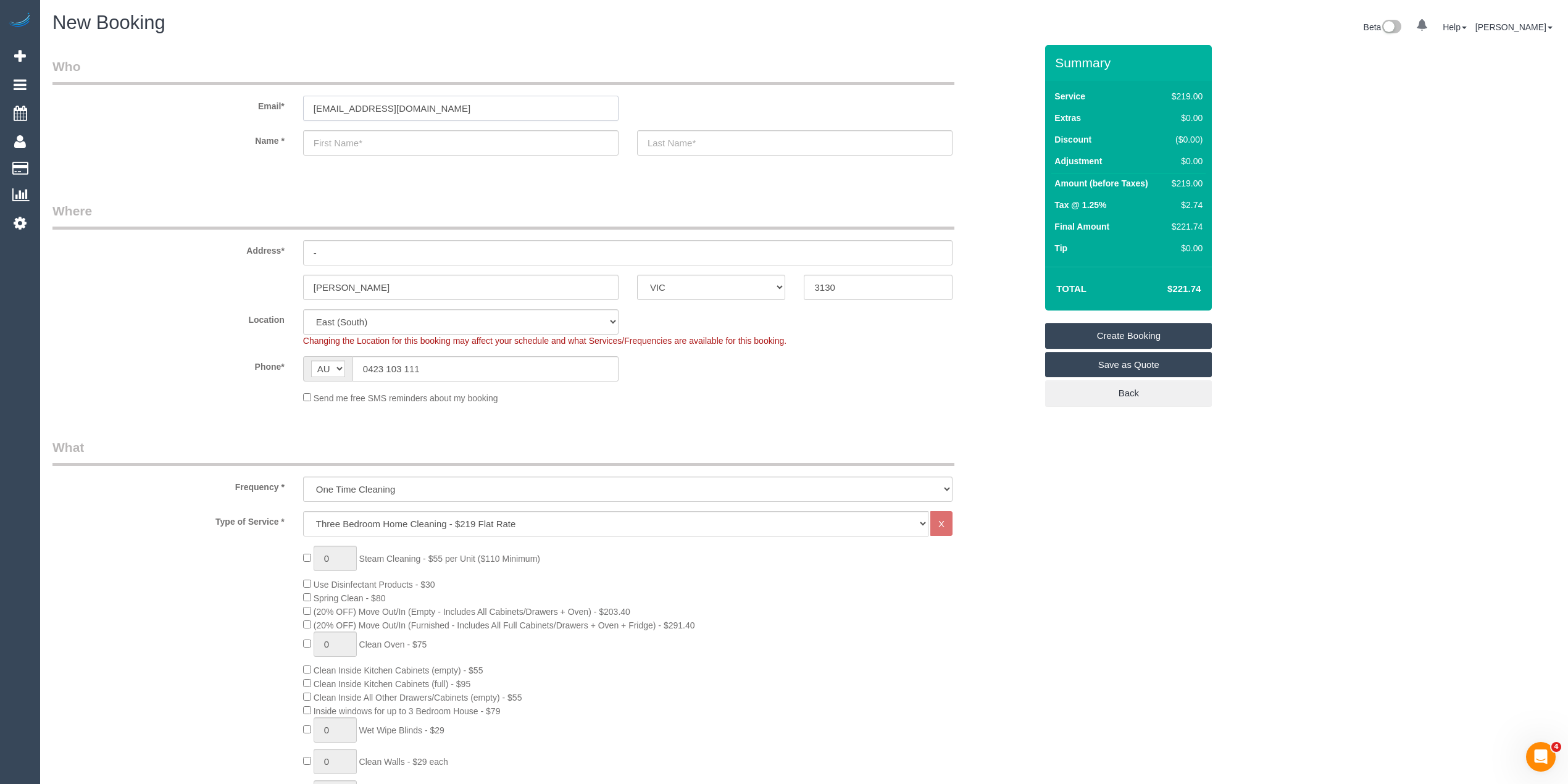
type input "aandp.prasad@gmail.com"
select select "spot44"
type input "Ashray"
type input "R"
type input "Prasad"
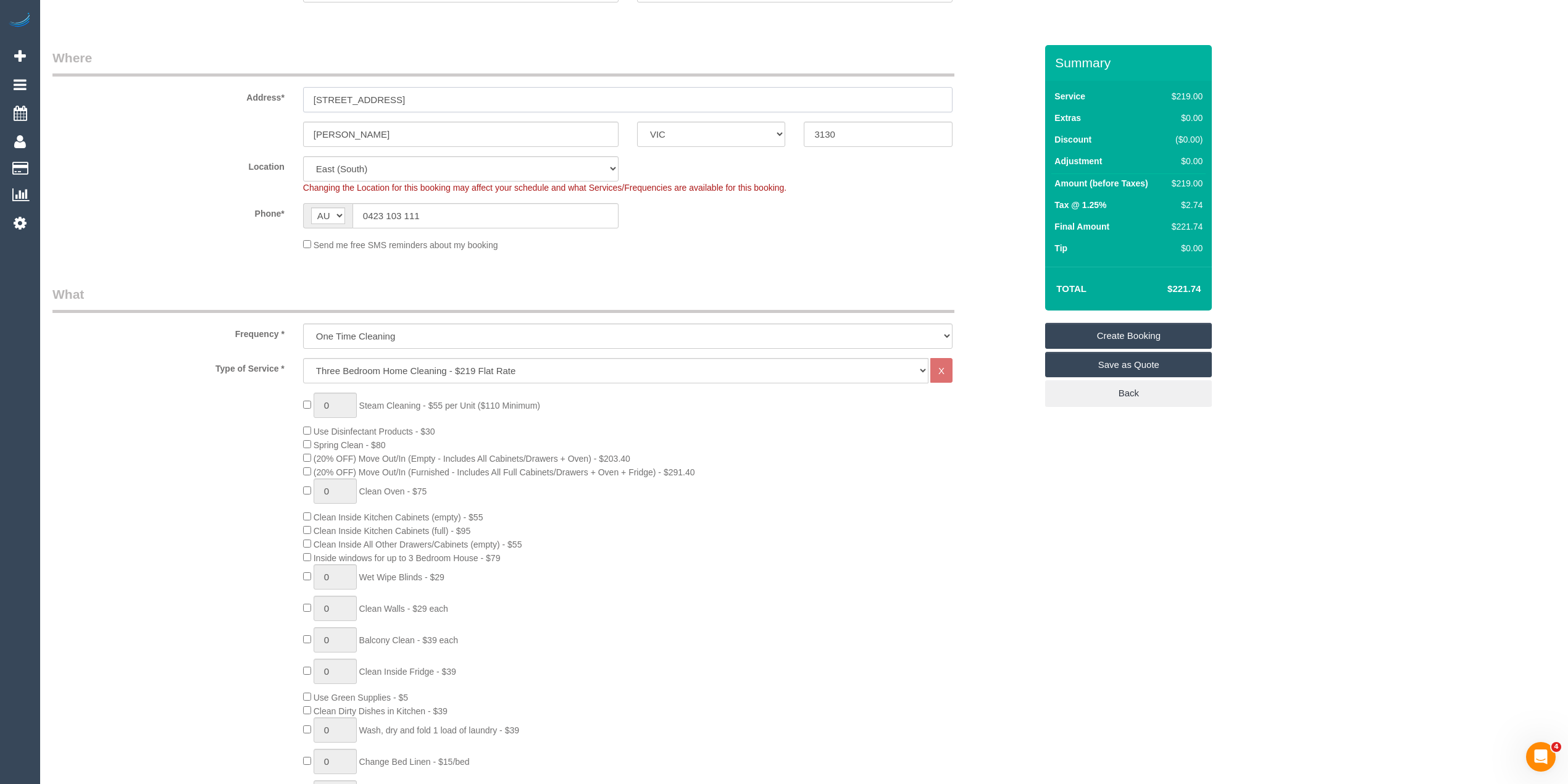
scroll to position [137, 0]
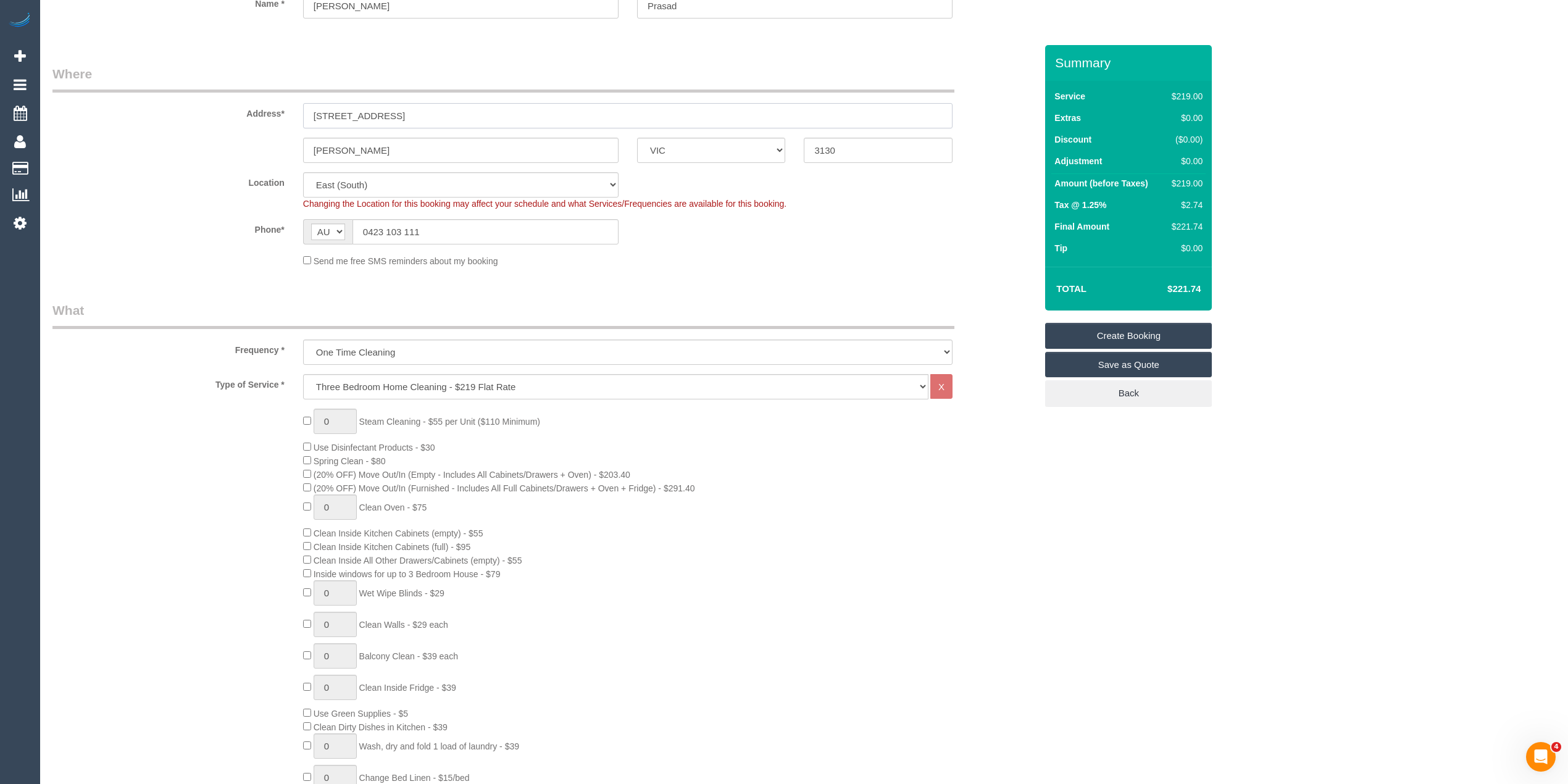
type input "1/126 Springfield Road"
click at [346, 345] on select "One Time Cleaning Weekly - 10% Off - 10.00% (0% for the First Booking) Fortnigh…" at bounding box center [628, 352] width 649 height 25
select select "object:2209"
click at [303, 339] on select "One Time Cleaning Weekly - 10% Off - 10.00% (0% for the First Booking) Fortnigh…" at bounding box center [628, 352] width 649 height 25
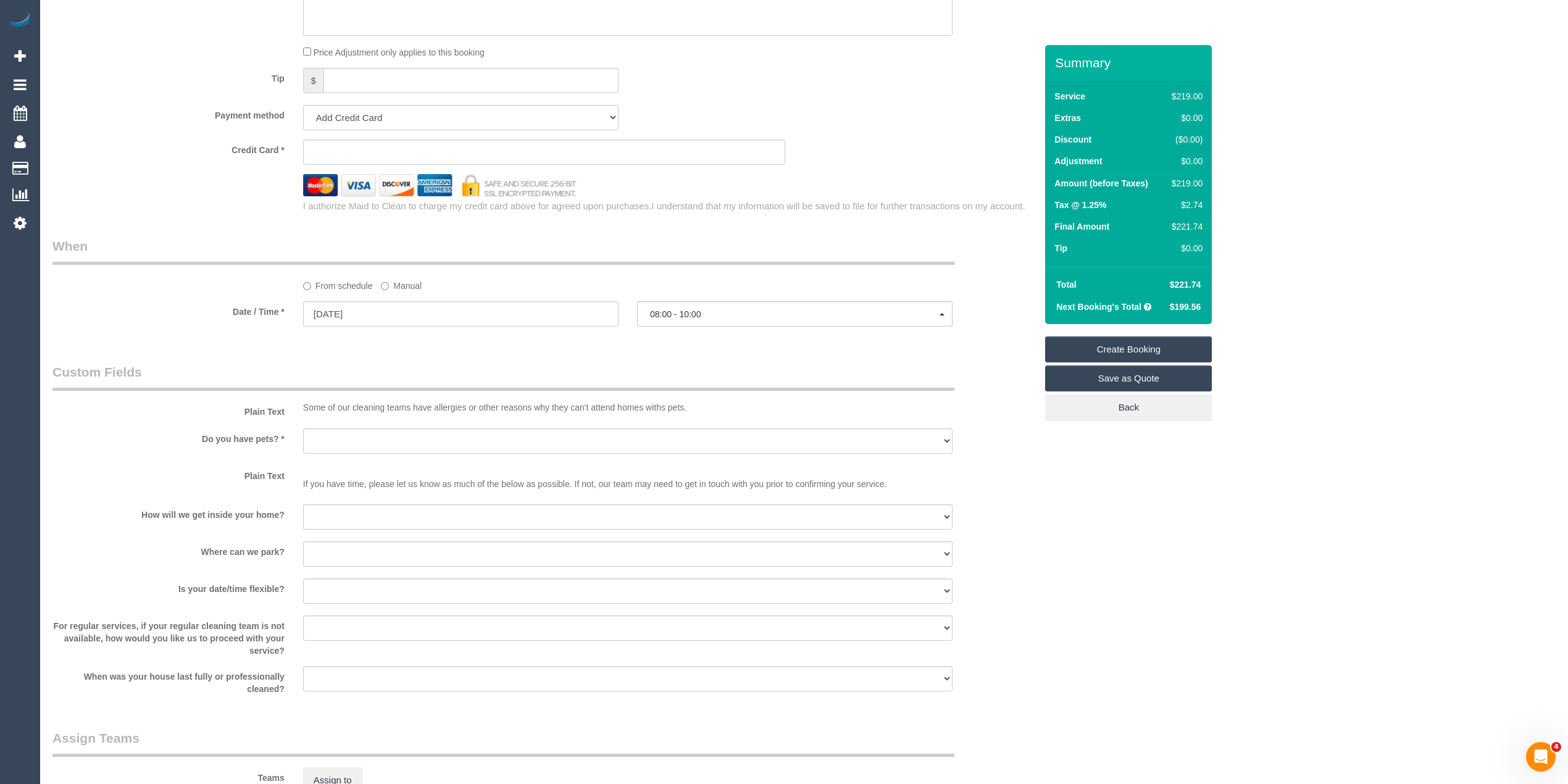
scroll to position [1234, 0]
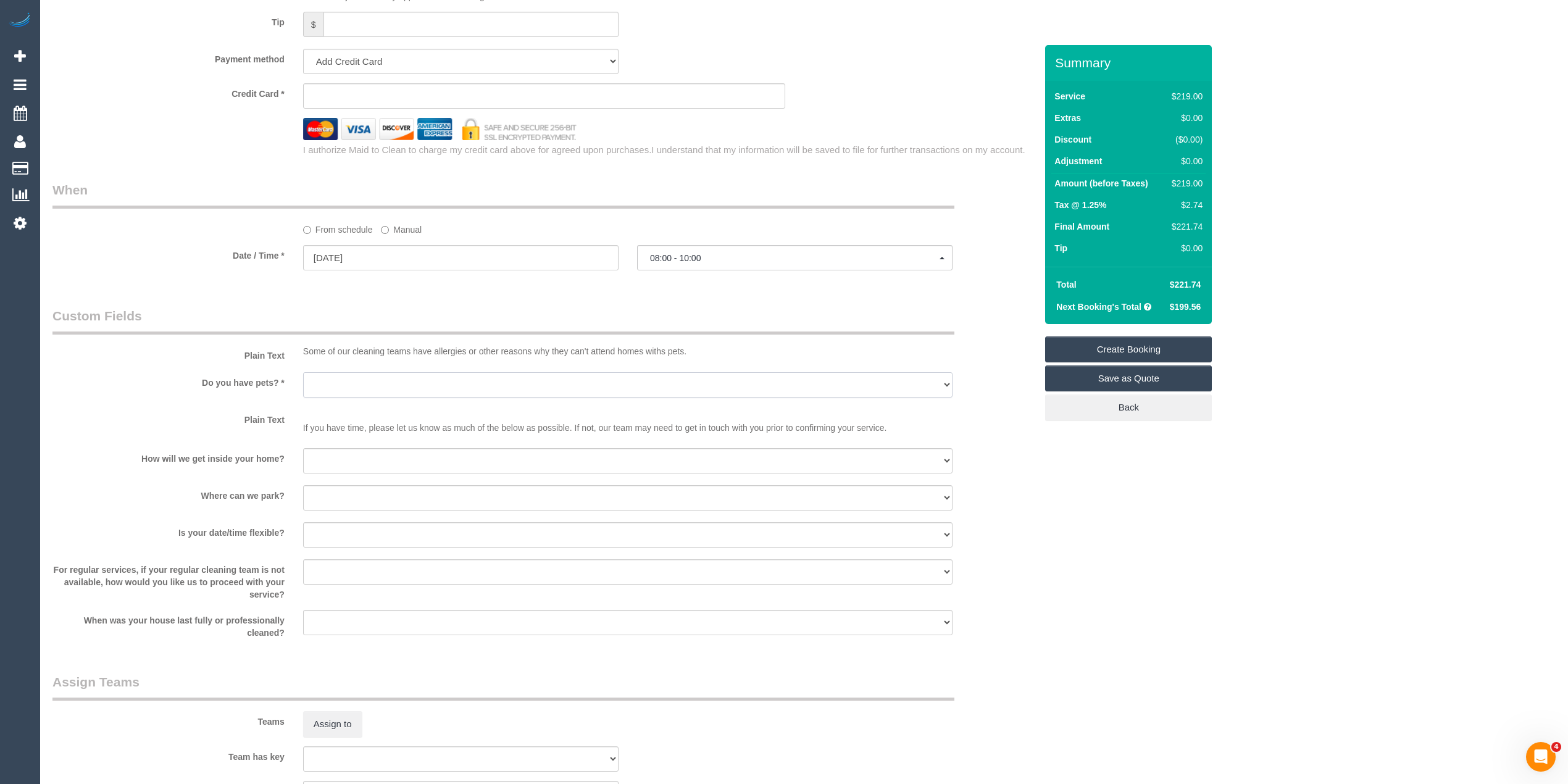
click at [324, 378] on select "Yes - Cats Yes - Dogs No pets Yes - Dogs and Cats Yes - Other" at bounding box center [628, 384] width 649 height 25
select select "number:28"
click at [303, 373] on select "Yes - Cats Yes - Dogs No pets Yes - Dogs and Cats Yes - Other" at bounding box center [628, 384] width 649 height 25
click at [371, 455] on select "I will be home Key will be left (please provide details below) Lock box/Access …" at bounding box center [628, 460] width 649 height 25
select select "number:14"
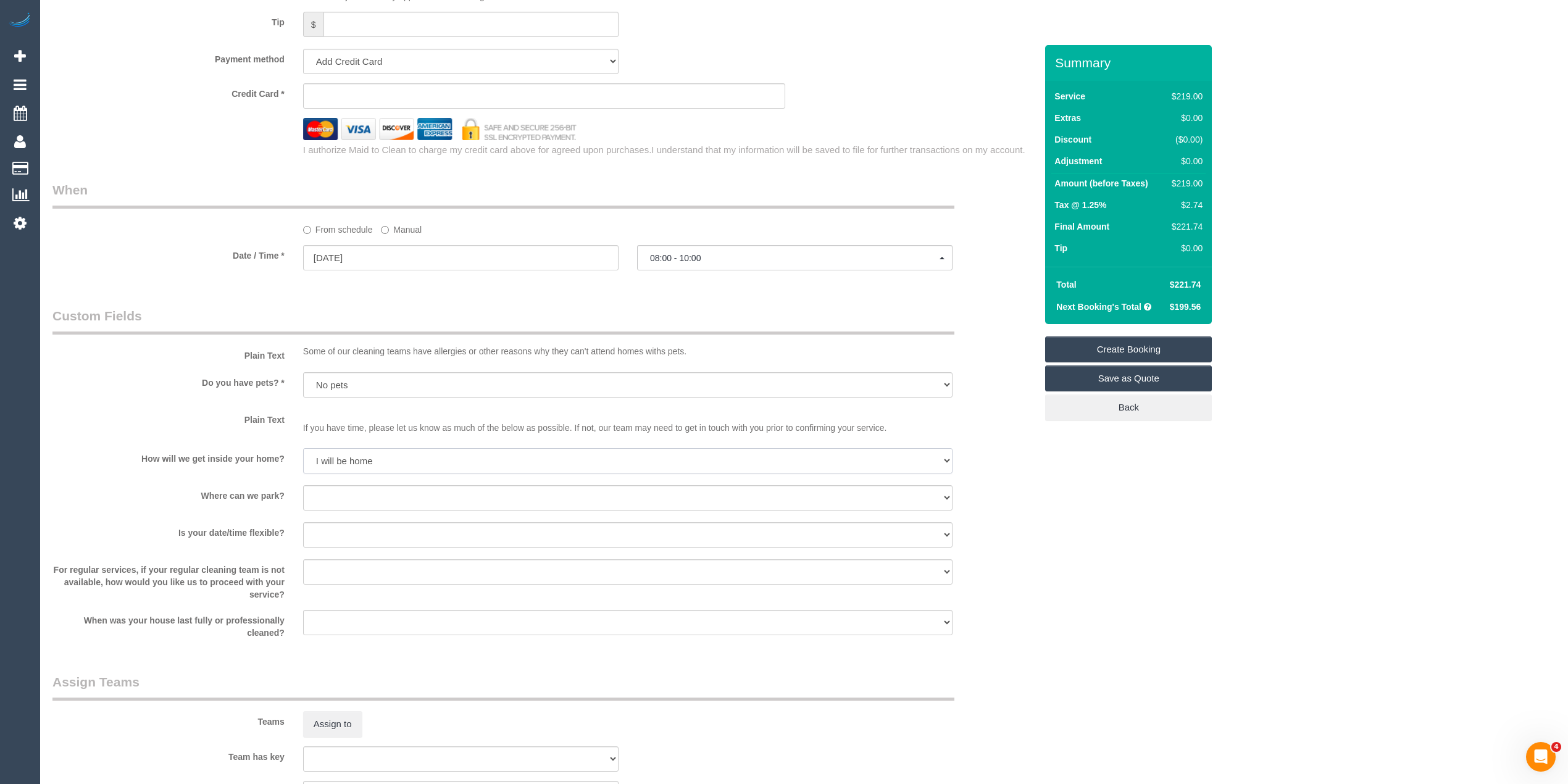
click at [303, 449] on select "I will be home Key will be left (please provide details below) Lock box/Access …" at bounding box center [628, 460] width 649 height 25
click at [366, 491] on select "I will provide parking on-site Free street parking Paid street parking (cost wi…" at bounding box center [628, 498] width 649 height 25
select select "number:19"
click at [303, 485] on select "I will provide parking on-site Free street parking Paid street parking (cost wi…" at bounding box center [628, 498] width 649 height 25
click at [692, 258] on span "08:00 - 10:00" at bounding box center [794, 258] width 290 height 10
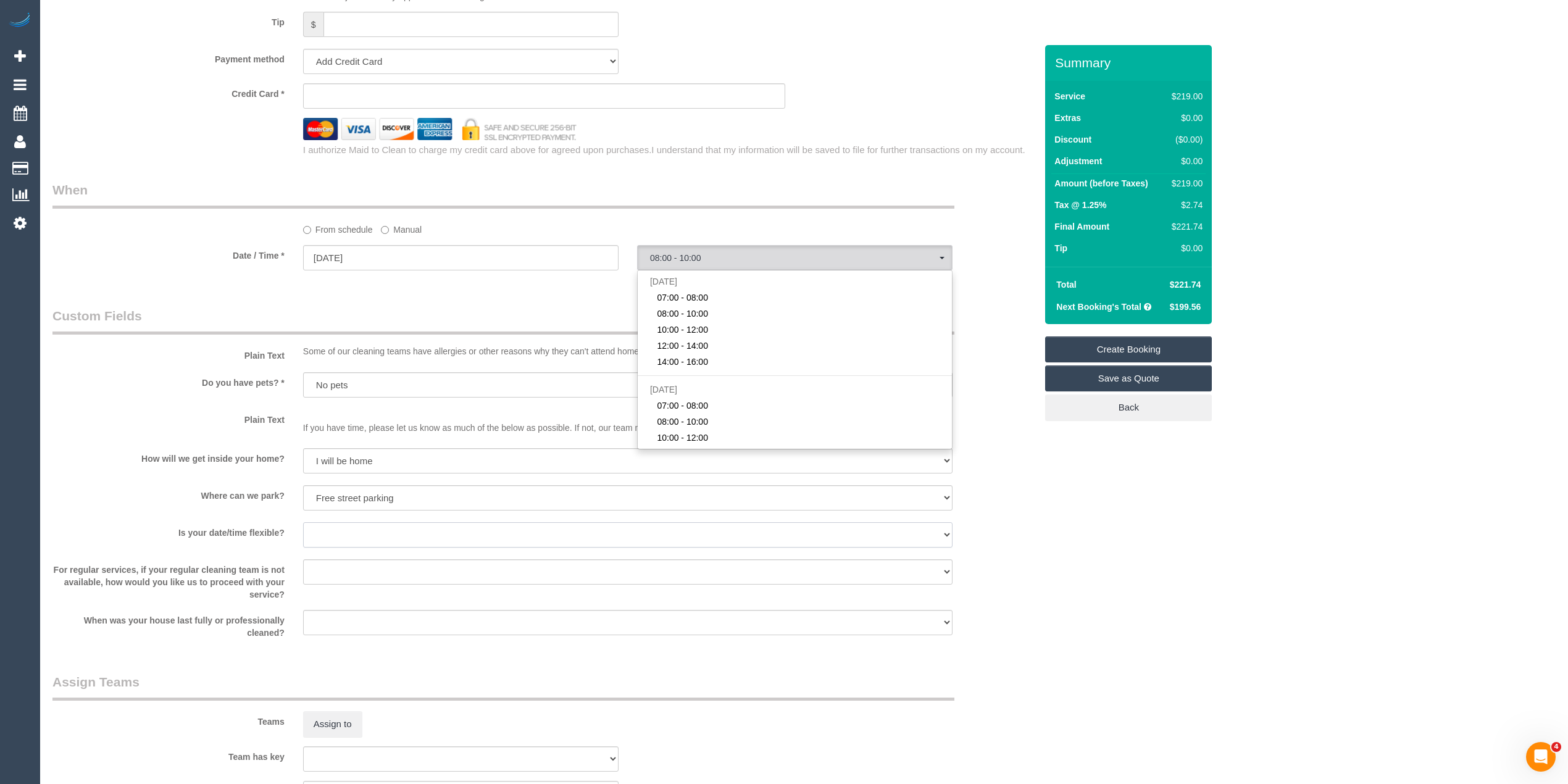
click at [336, 536] on select "Yes - date and time Yes - date but not time Yes - time but not date No - No fle…" at bounding box center [628, 535] width 649 height 25
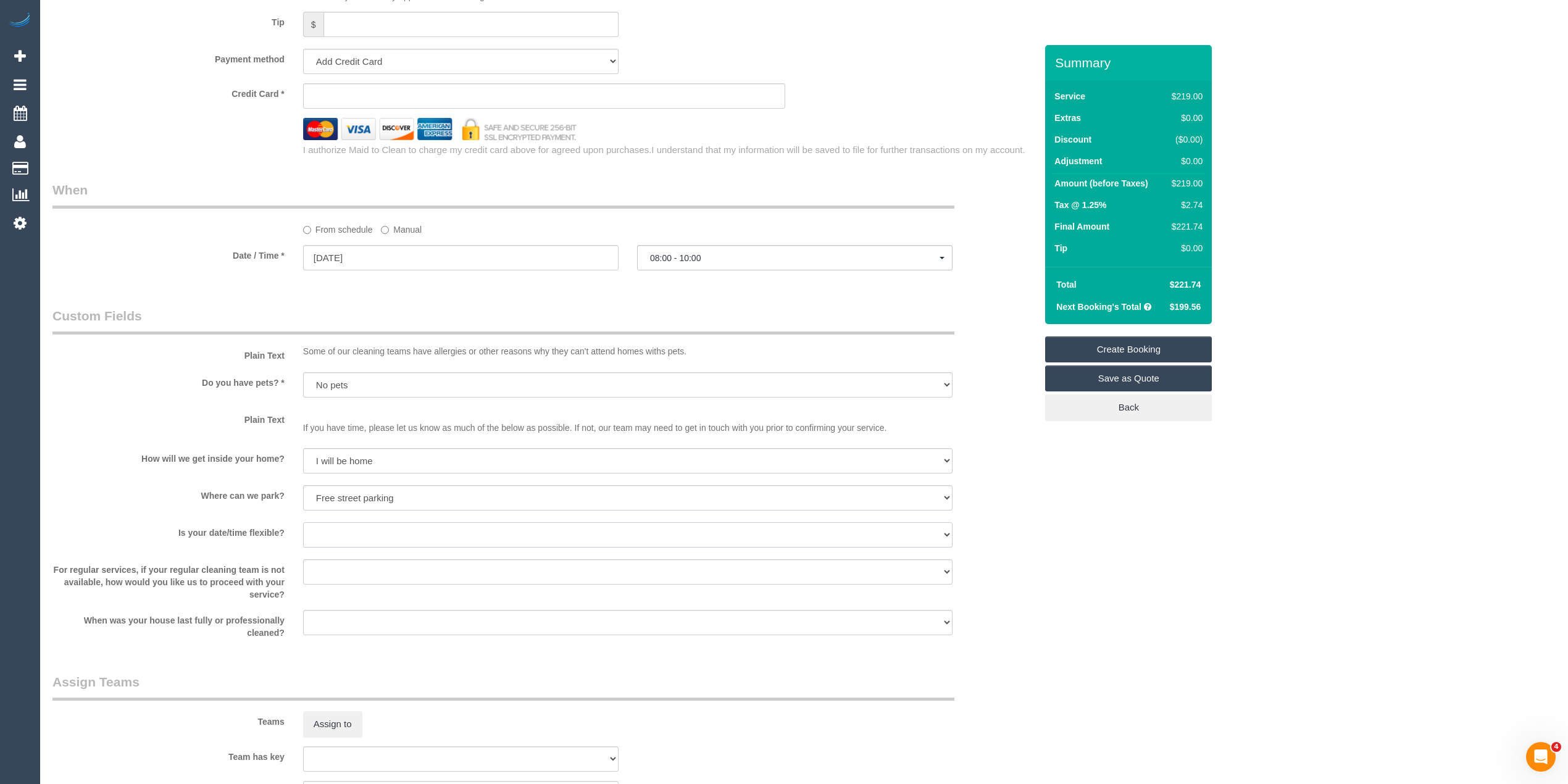
select select "number:36"
click at [303, 523] on select "Yes - date and time Yes - date but not time Yes - time but not date No - No fle…" at bounding box center [628, 535] width 649 height 25
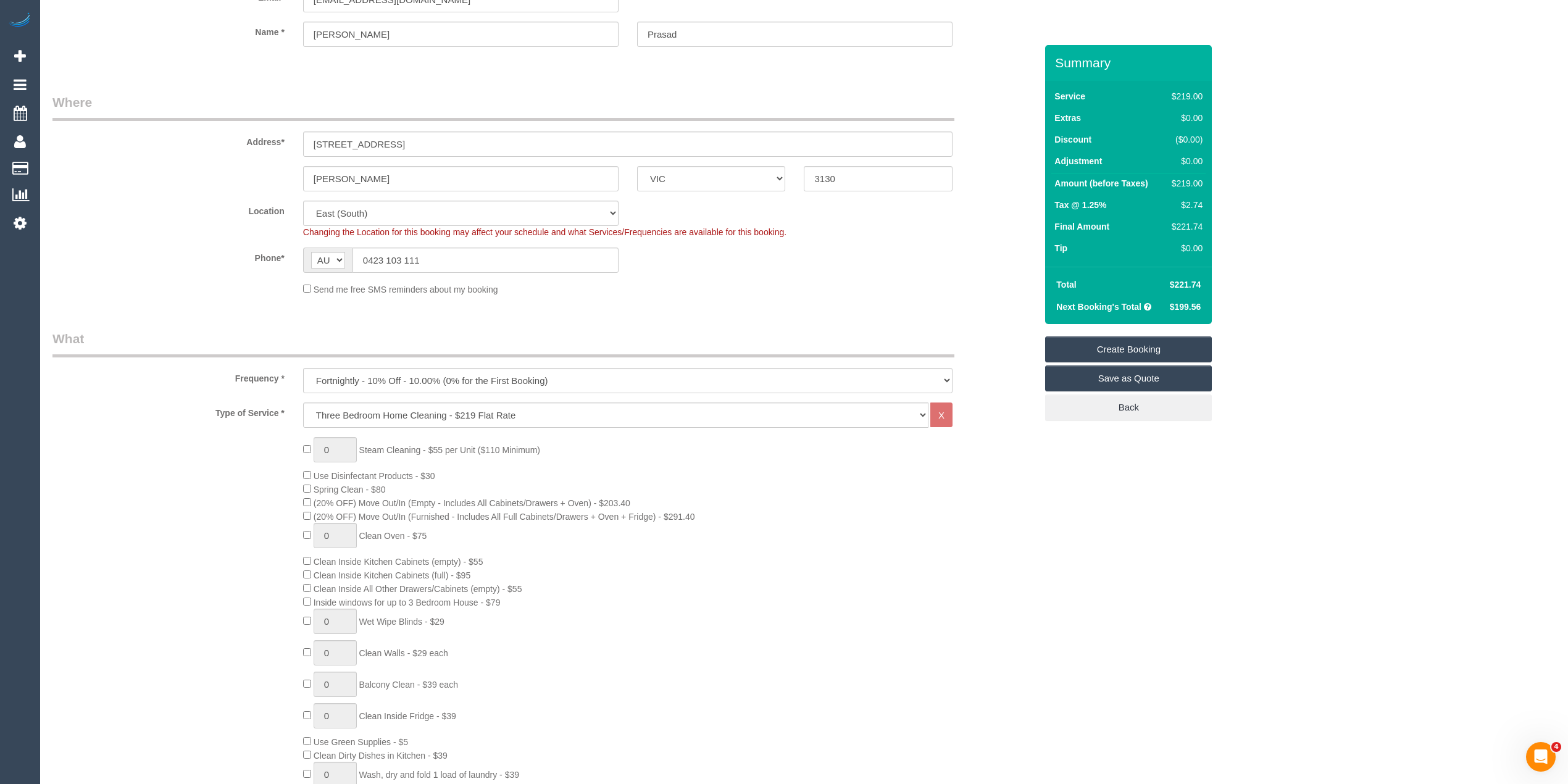
scroll to position [0, 0]
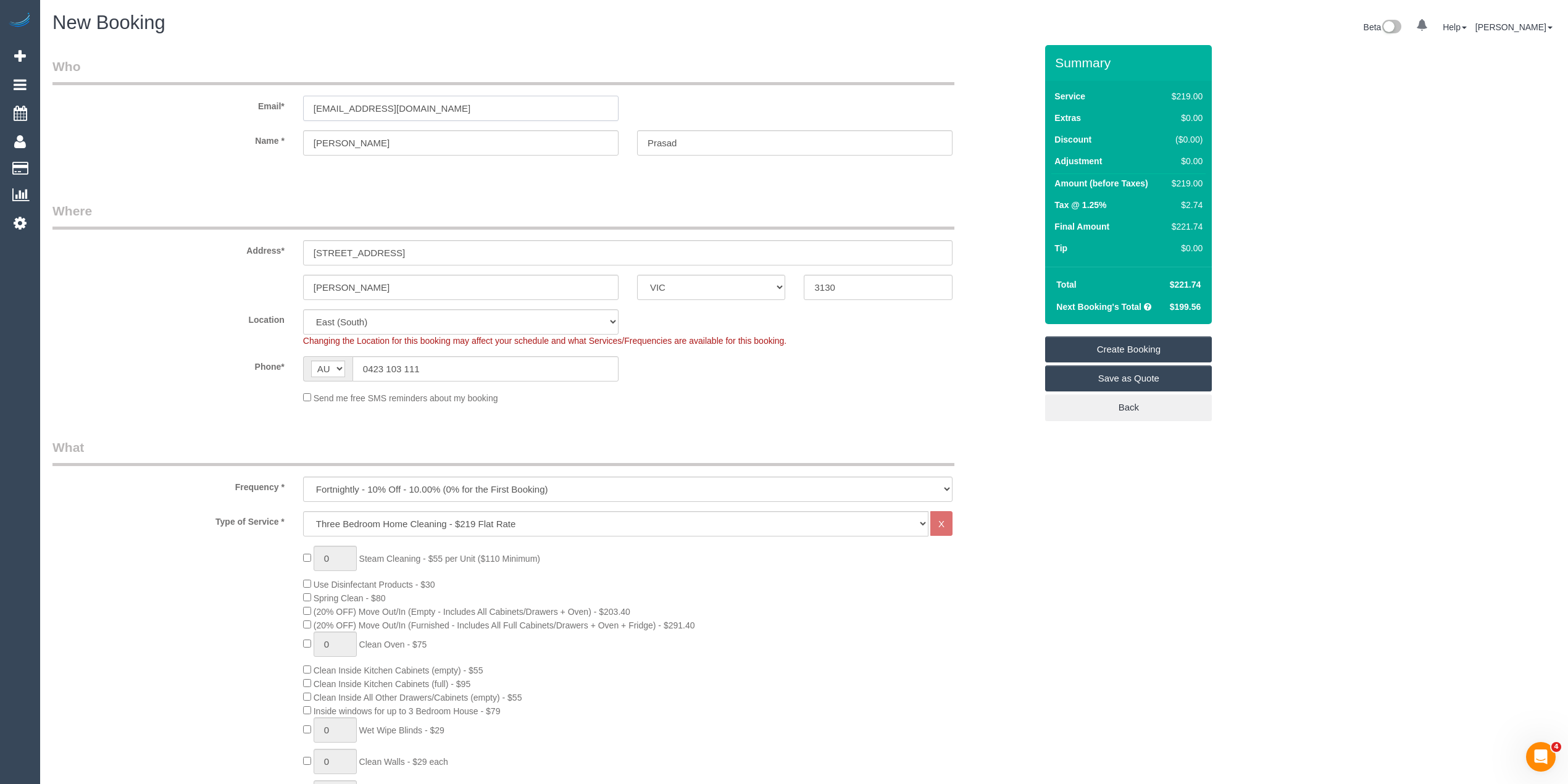
drag, startPoint x: 442, startPoint y: 108, endPoint x: 248, endPoint y: 103, distance: 194.1
click at [248, 103] on div "Email* aandp.prasad@gmail.com" at bounding box center [544, 89] width 1002 height 63
click at [1157, 350] on link "Create Booking" at bounding box center [1129, 349] width 167 height 26
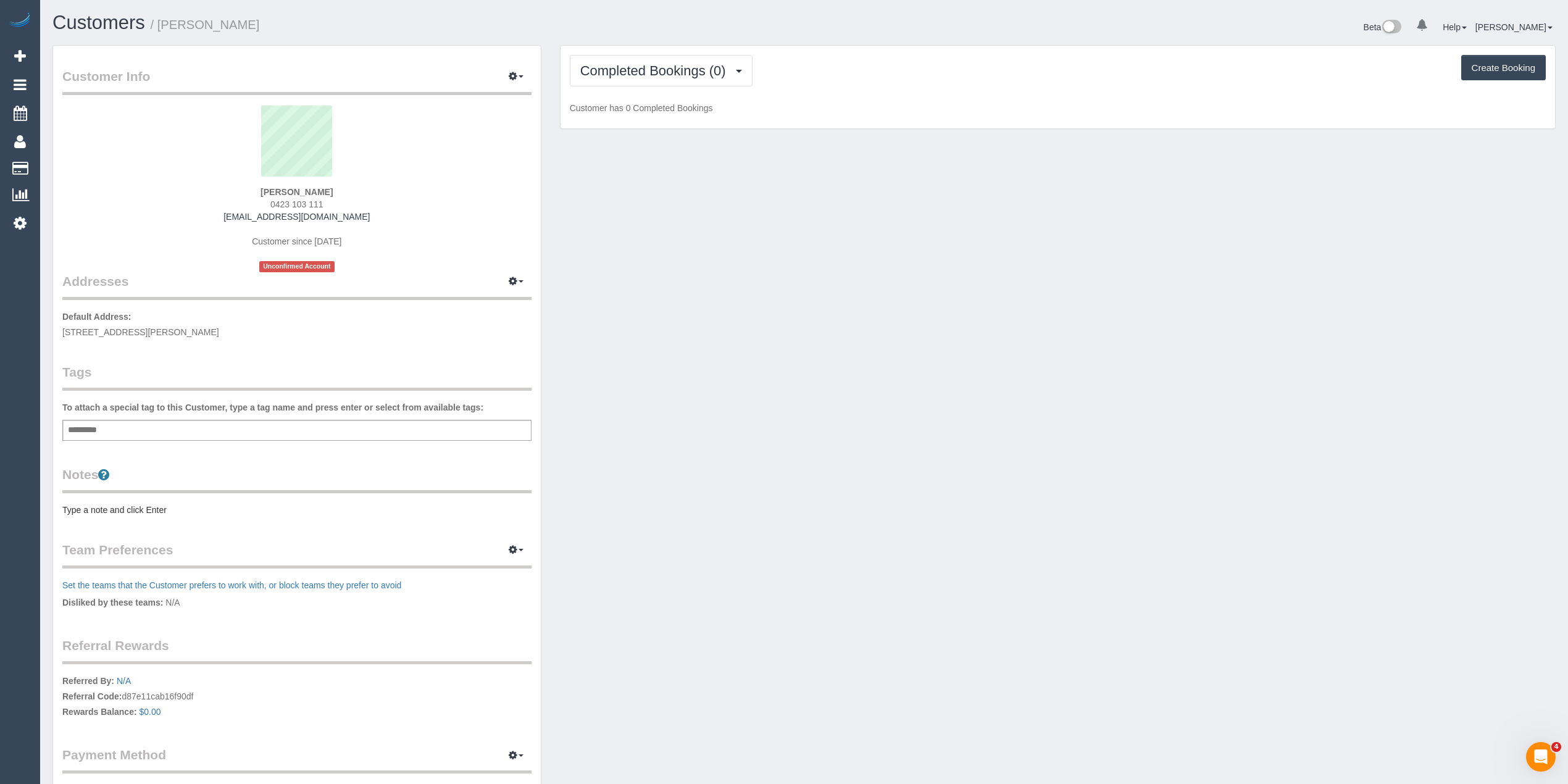
click at [96, 511] on pre "Type a note and click Enter" at bounding box center [297, 510] width 469 height 13
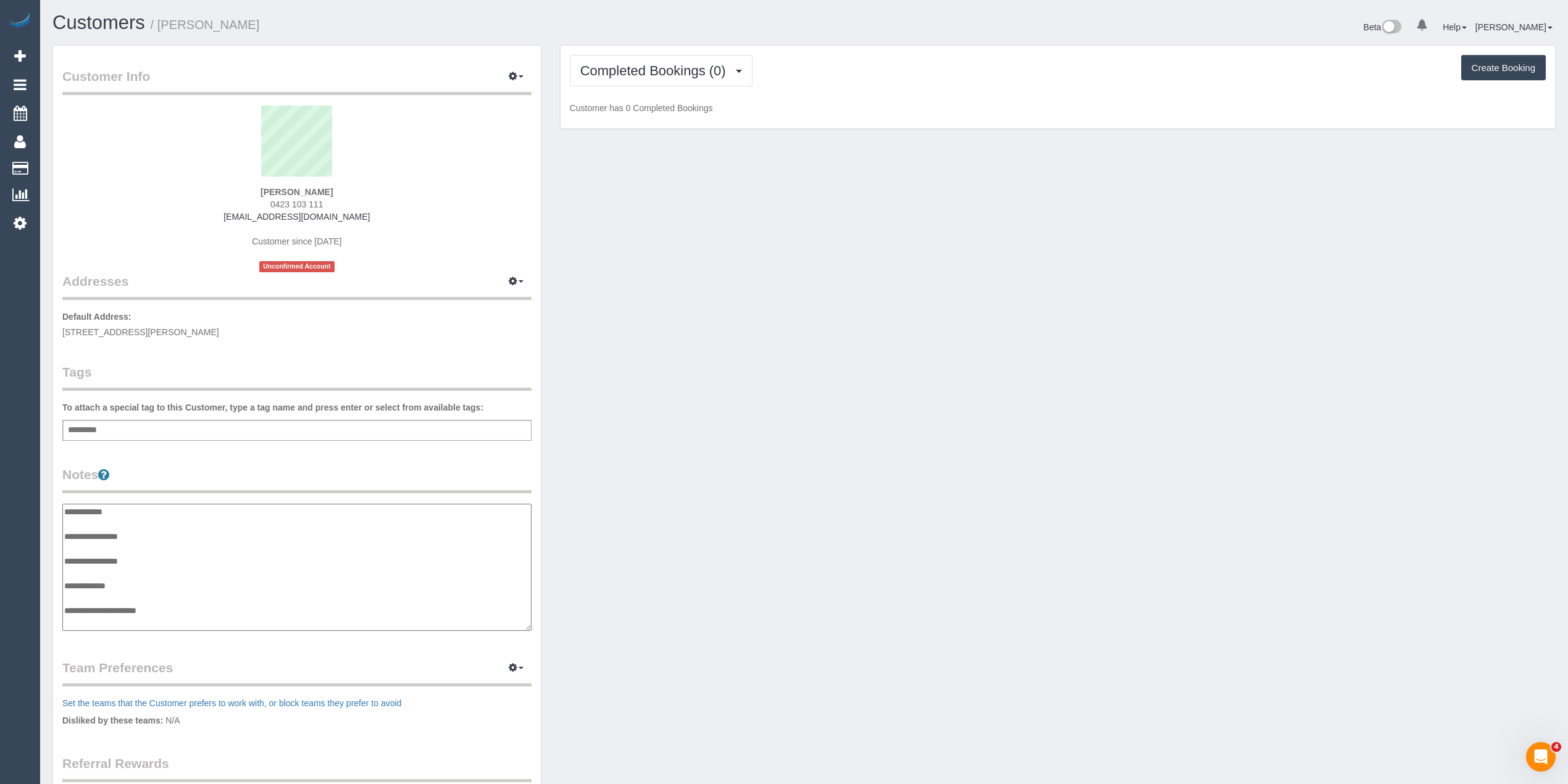
scroll to position [10, 0]
click at [158, 526] on textarea "**********" at bounding box center [297, 567] width 469 height 128
click at [126, 538] on textarea "**********" at bounding box center [297, 567] width 469 height 128
type textarea "**********"
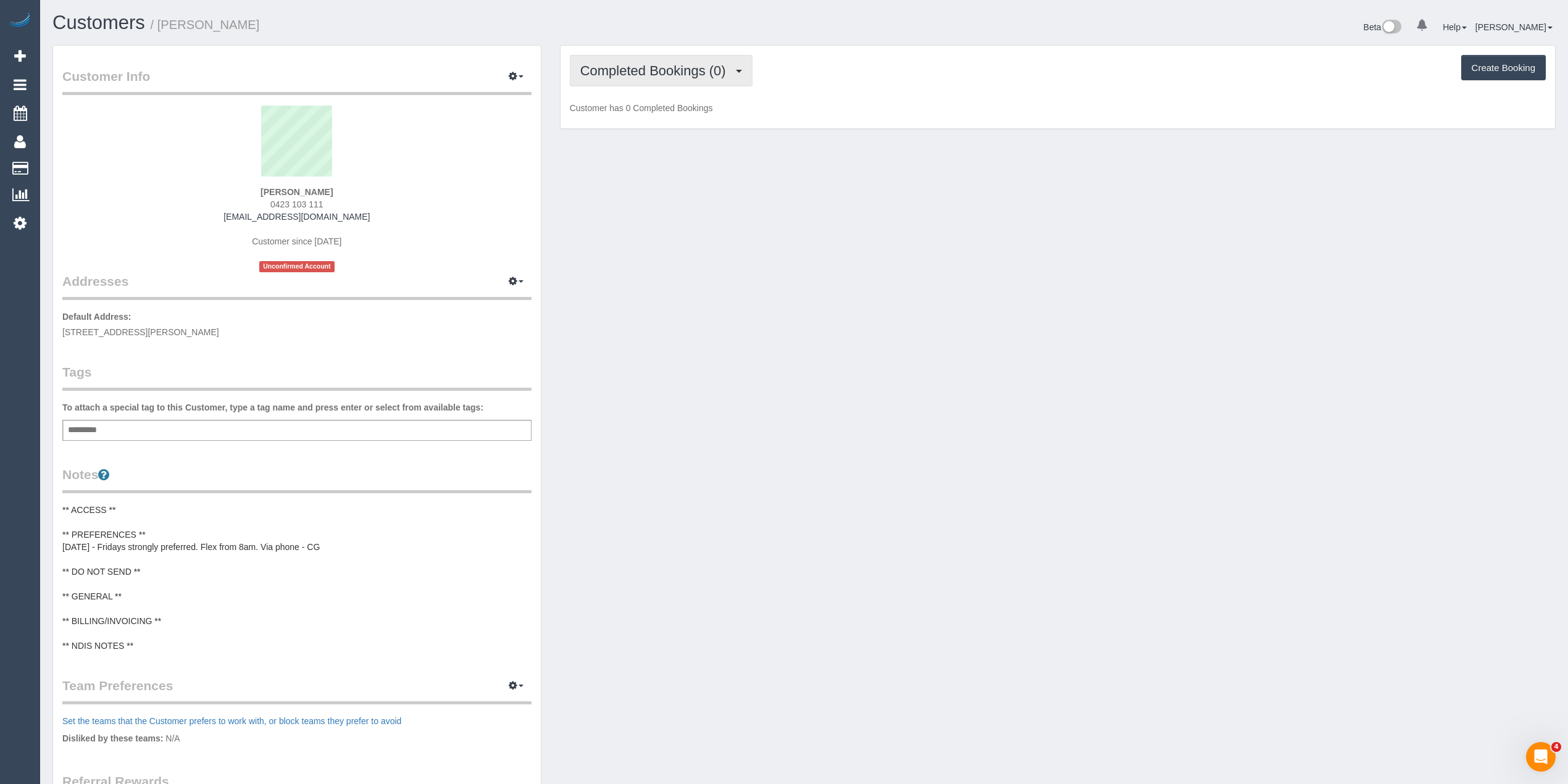
click at [662, 73] on span "Completed Bookings (0)" at bounding box center [657, 70] width 152 height 15
click at [673, 115] on link "Upcoming Bookings (11)" at bounding box center [636, 115] width 130 height 16
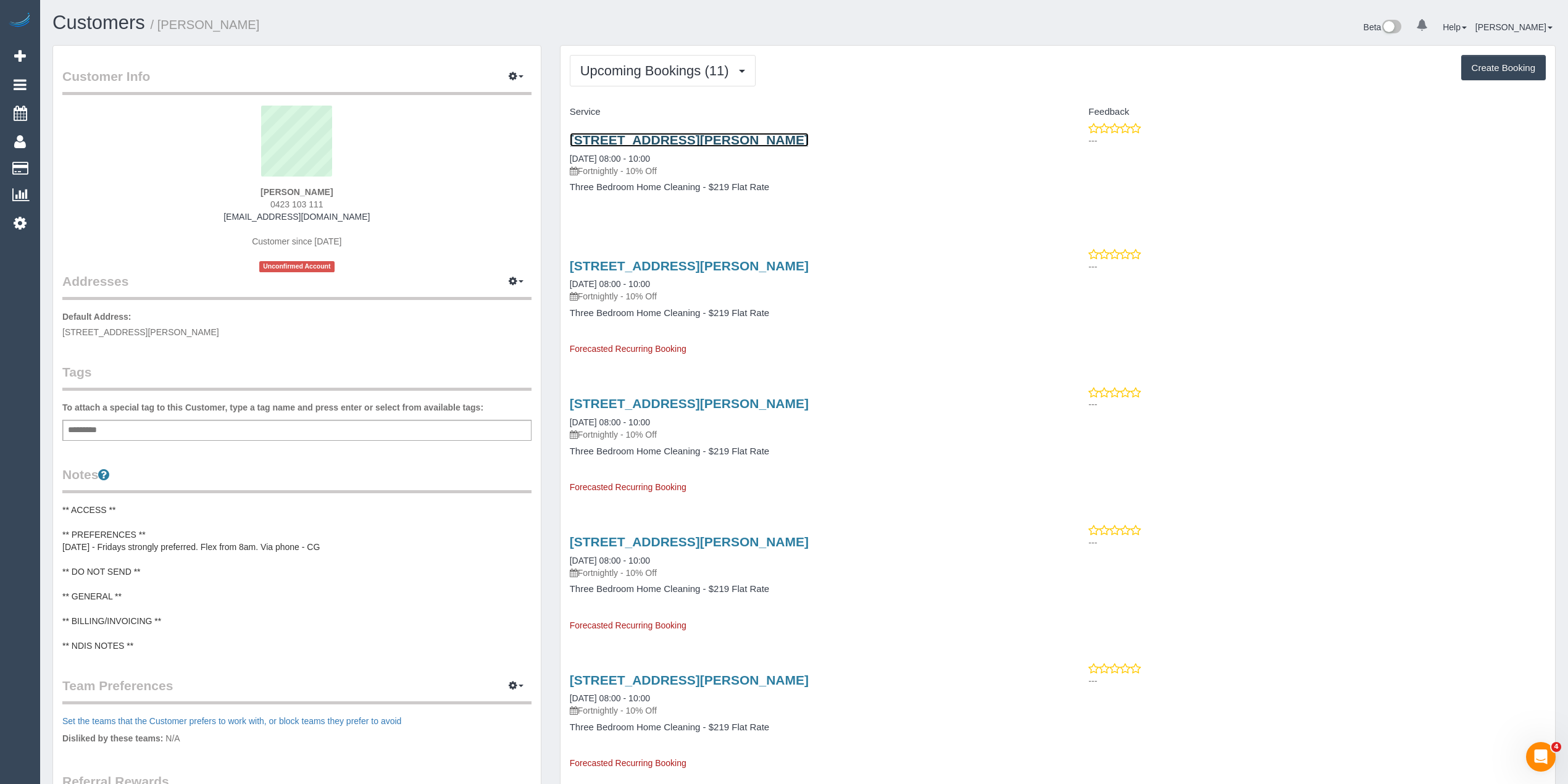
click at [683, 141] on link "1/126 Springfield Road, Blackburn, VIC 3130" at bounding box center [689, 139] width 239 height 14
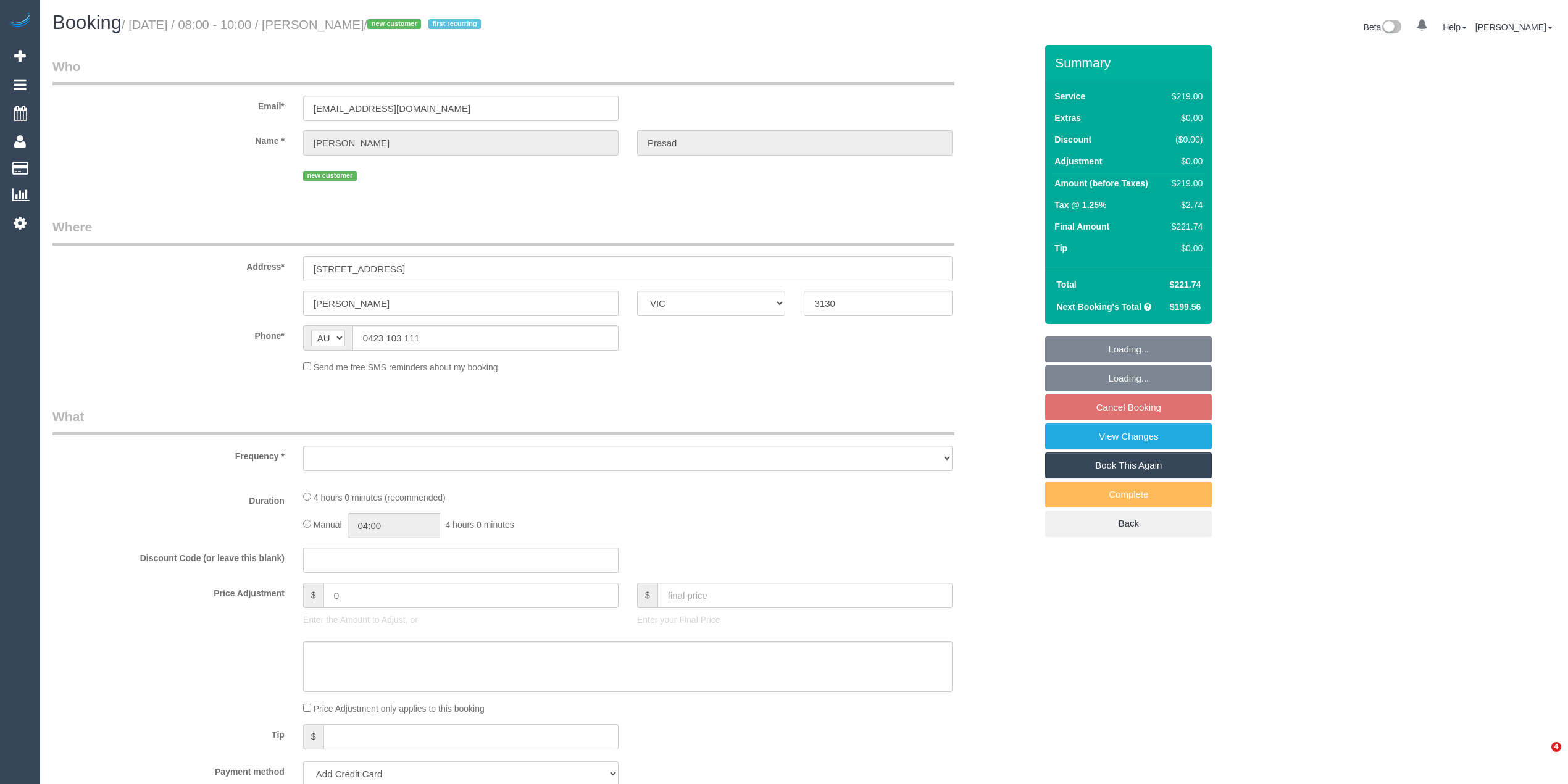
select select "VIC"
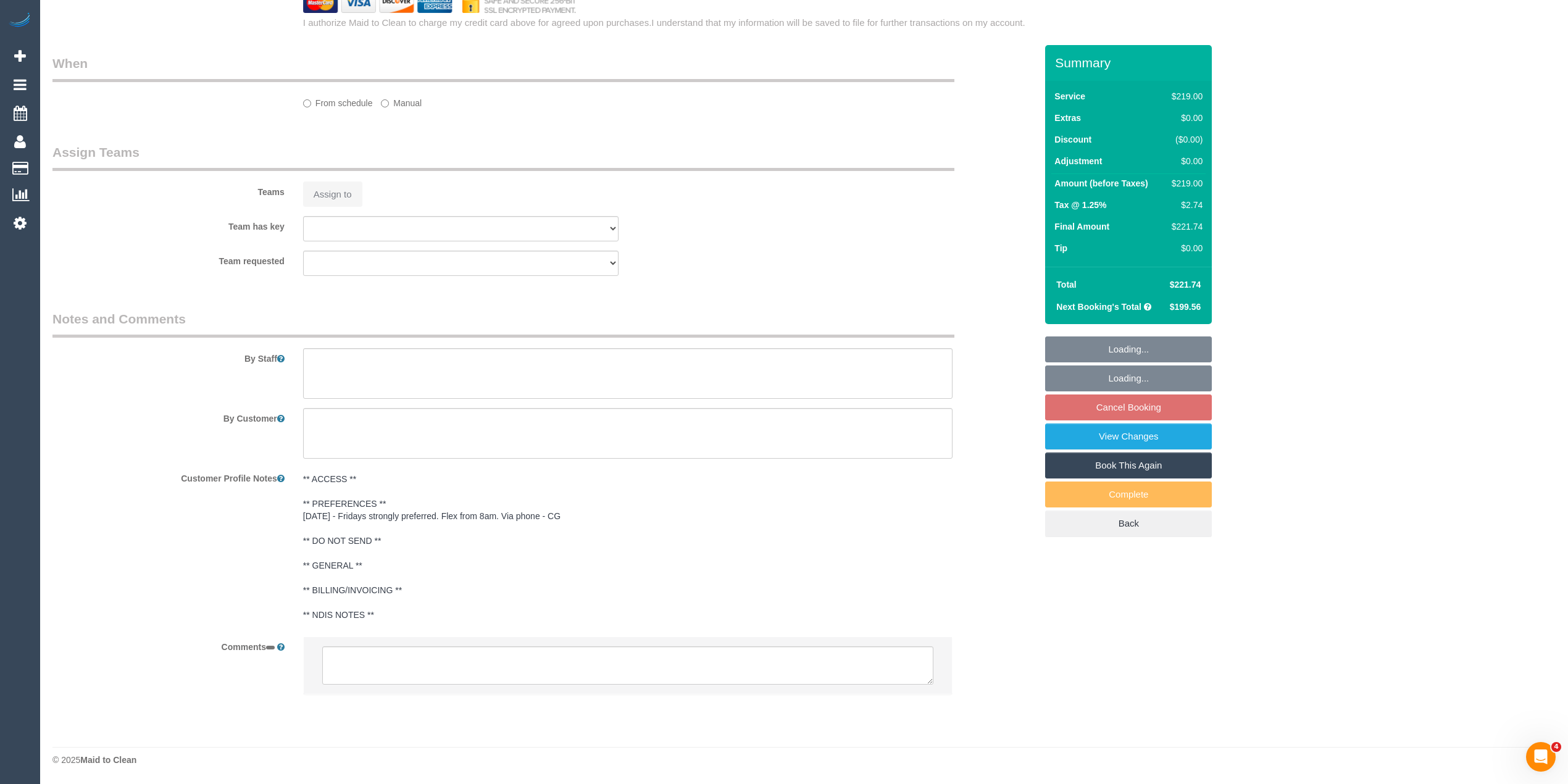
select select "object:1226"
select select "string:stripe-pm_1S8u112GScqysDRV0BcbuxJS"
select select "spot2"
select select "number:28"
select select "number:14"
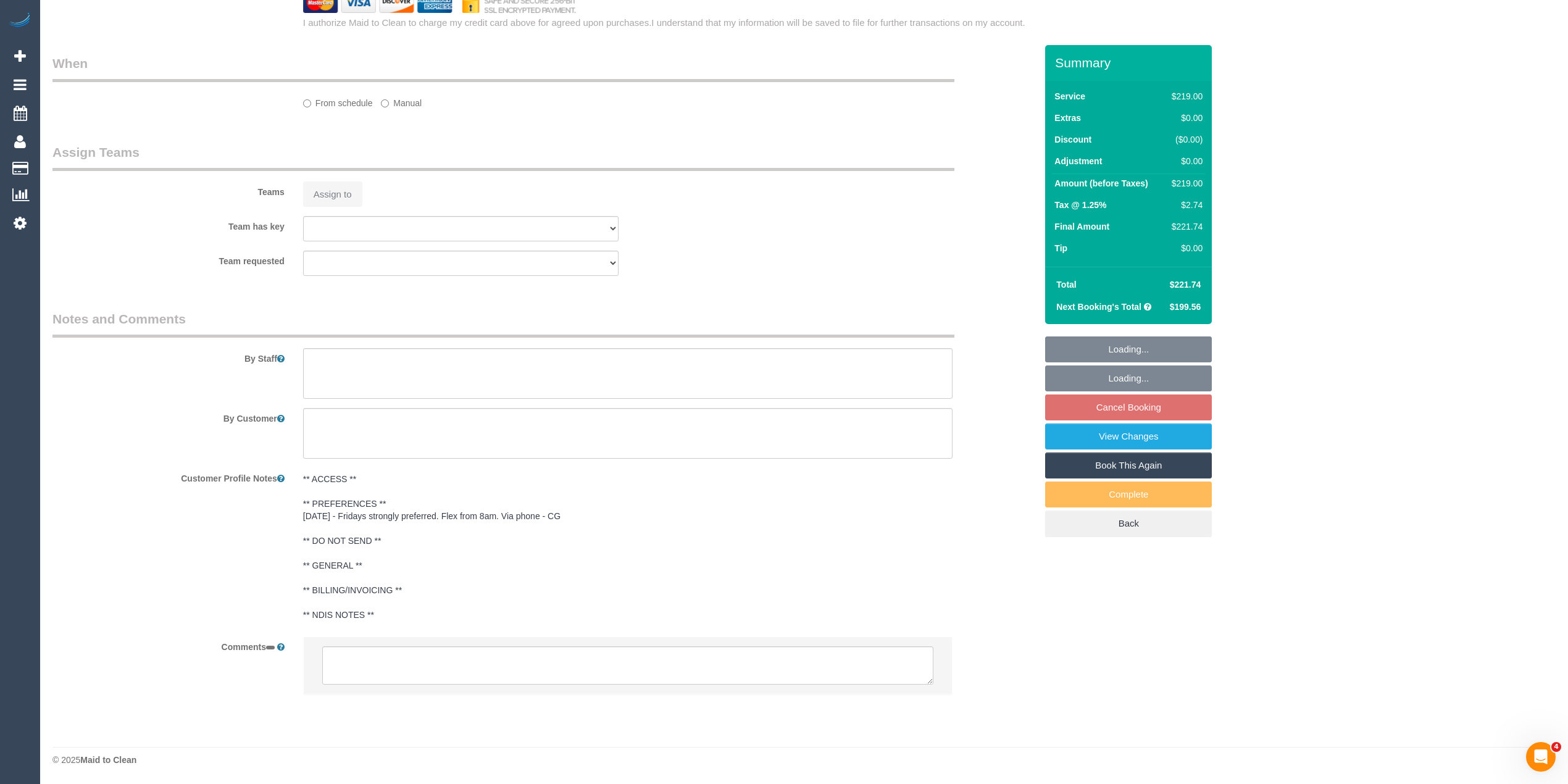
select select "number:19"
select select "number:36"
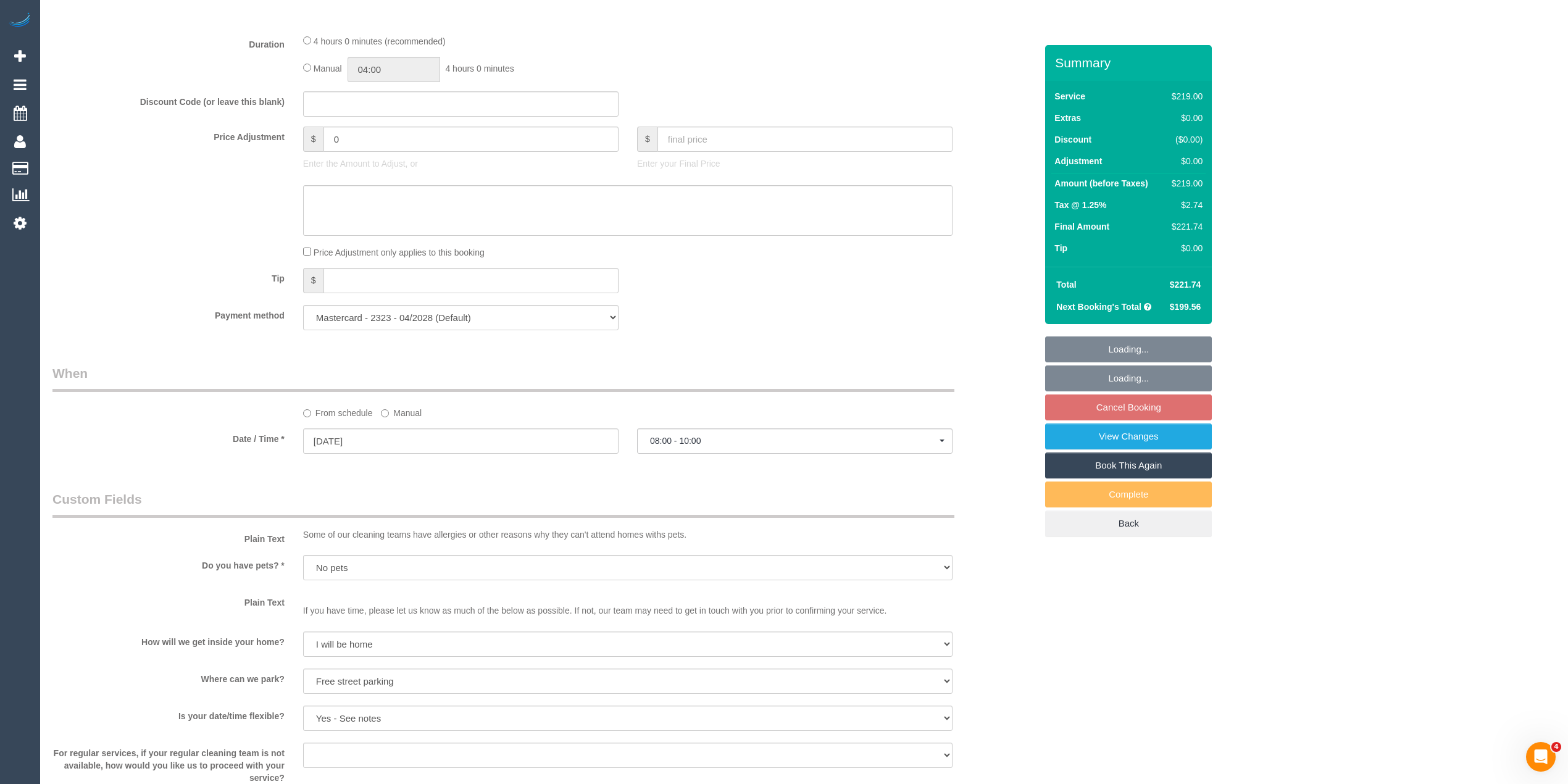
select select "object:1236"
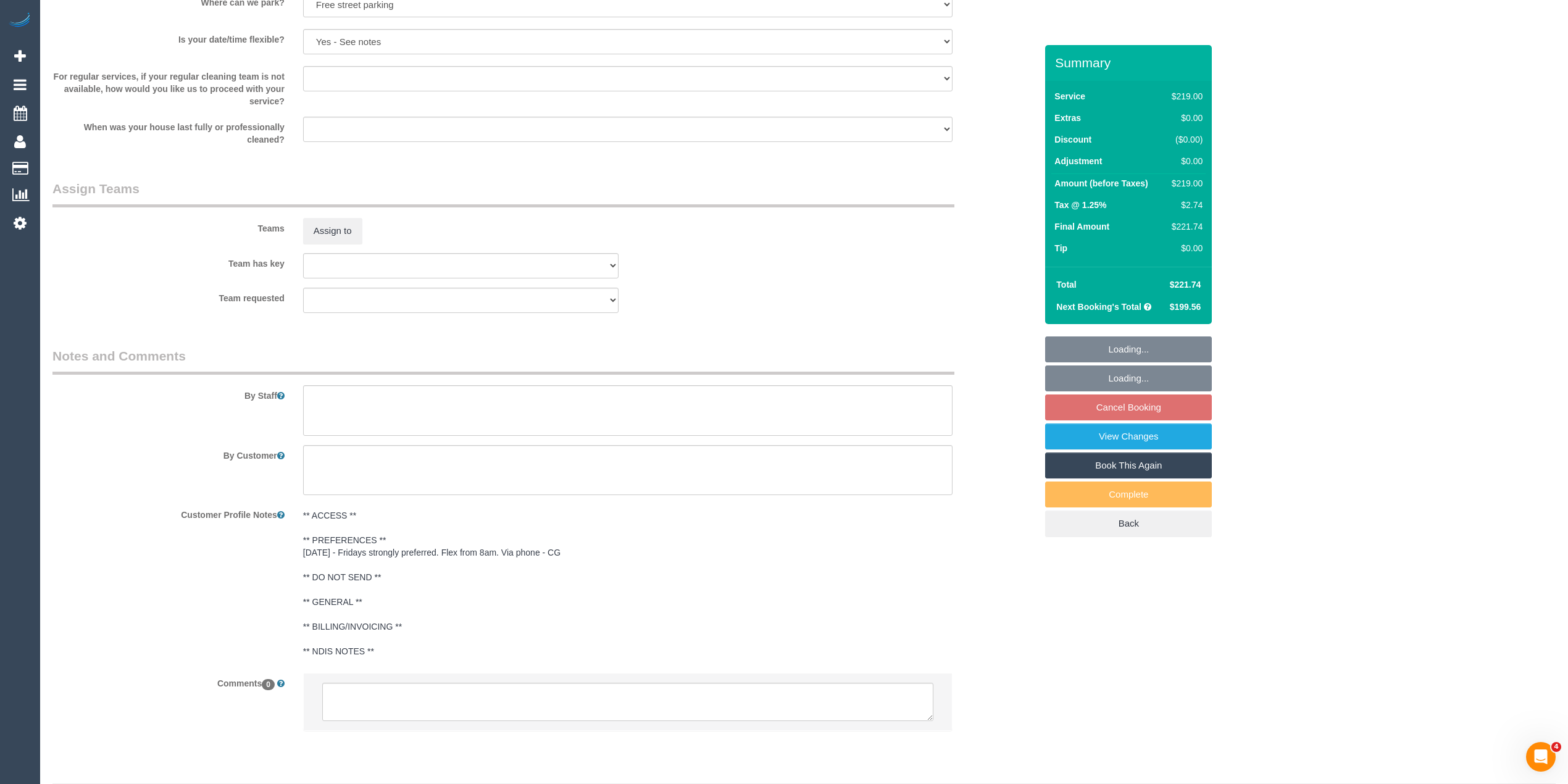
scroll to position [1709, 0]
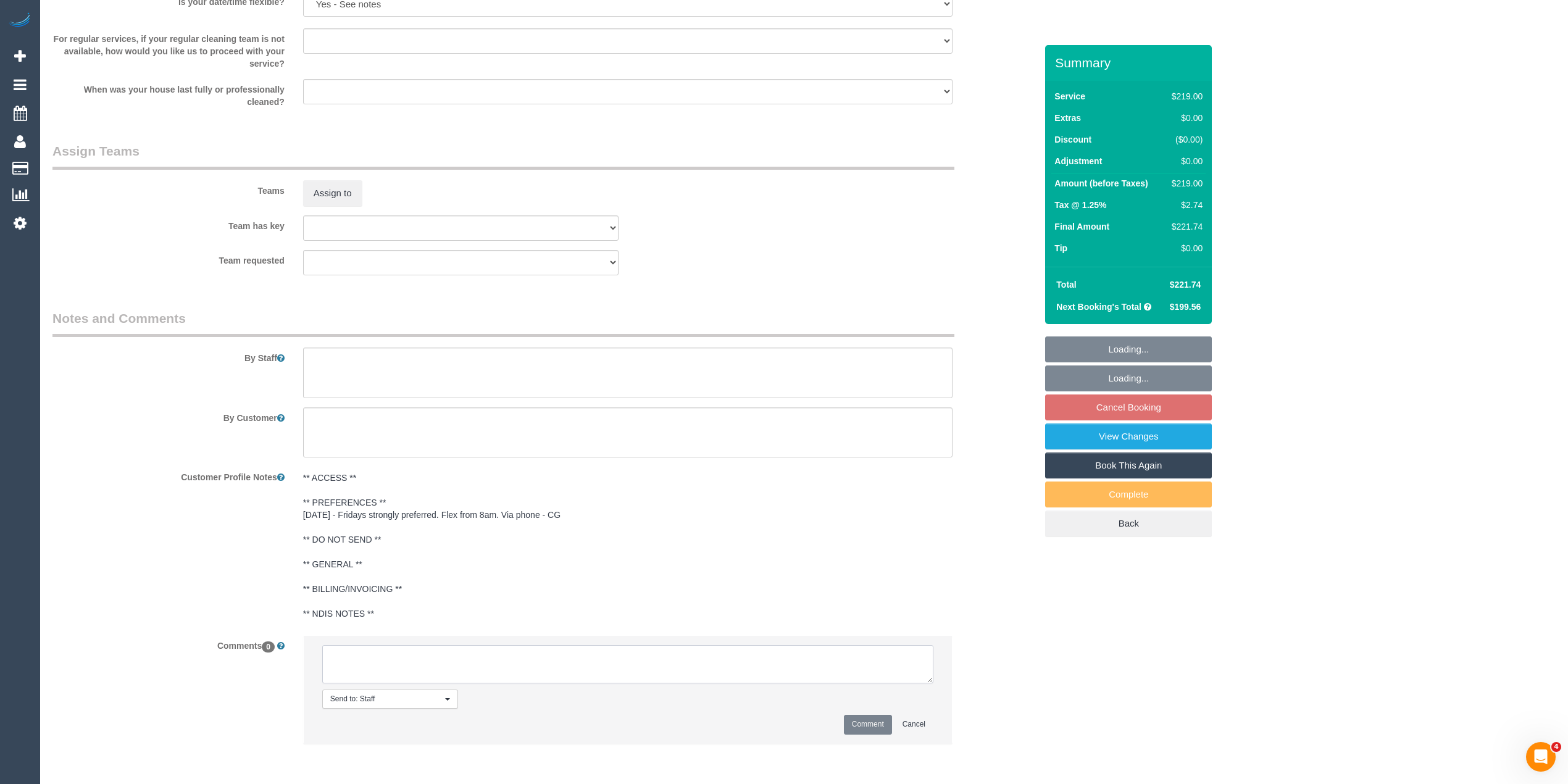
click at [401, 663] on textarea at bounding box center [628, 664] width 612 height 38
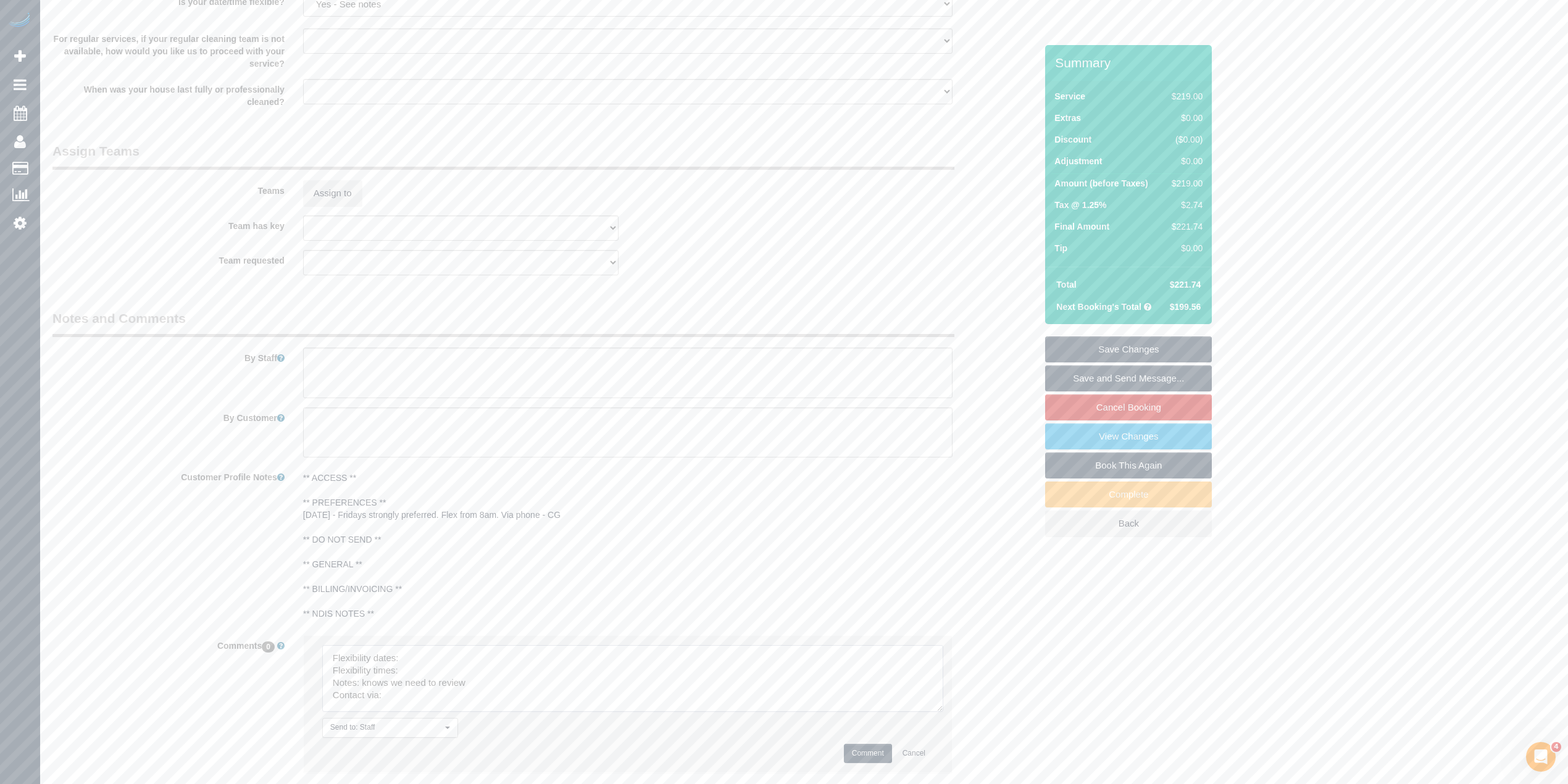
drag, startPoint x: 929, startPoint y: 674, endPoint x: 914, endPoint y: 718, distance: 46.5
click at [944, 711] on textarea at bounding box center [633, 678] width 621 height 67
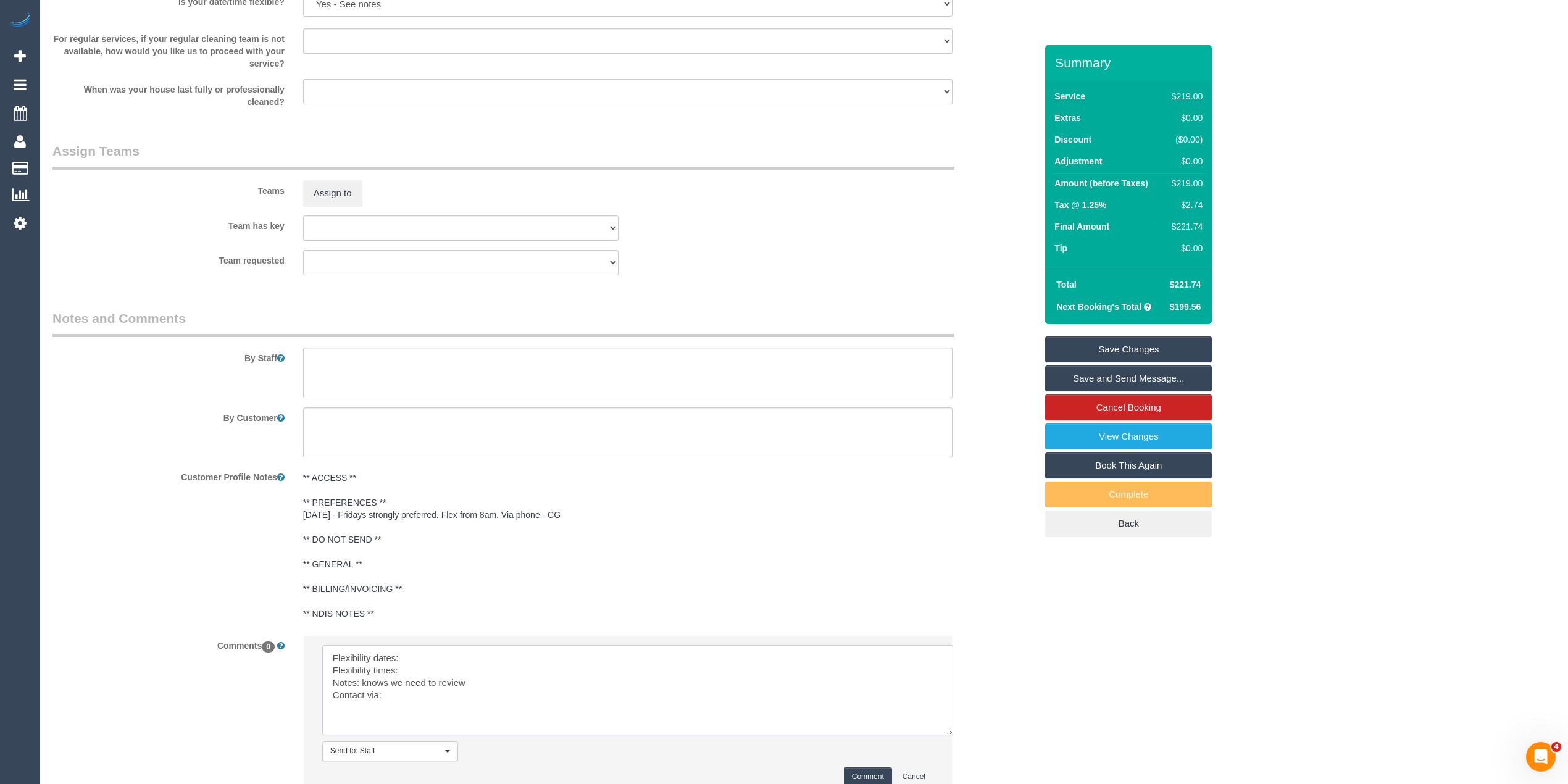
click at [492, 652] on textarea at bounding box center [638, 690] width 631 height 90
click at [452, 674] on textarea at bounding box center [638, 690] width 631 height 90
click at [448, 701] on textarea at bounding box center [638, 690] width 631 height 90
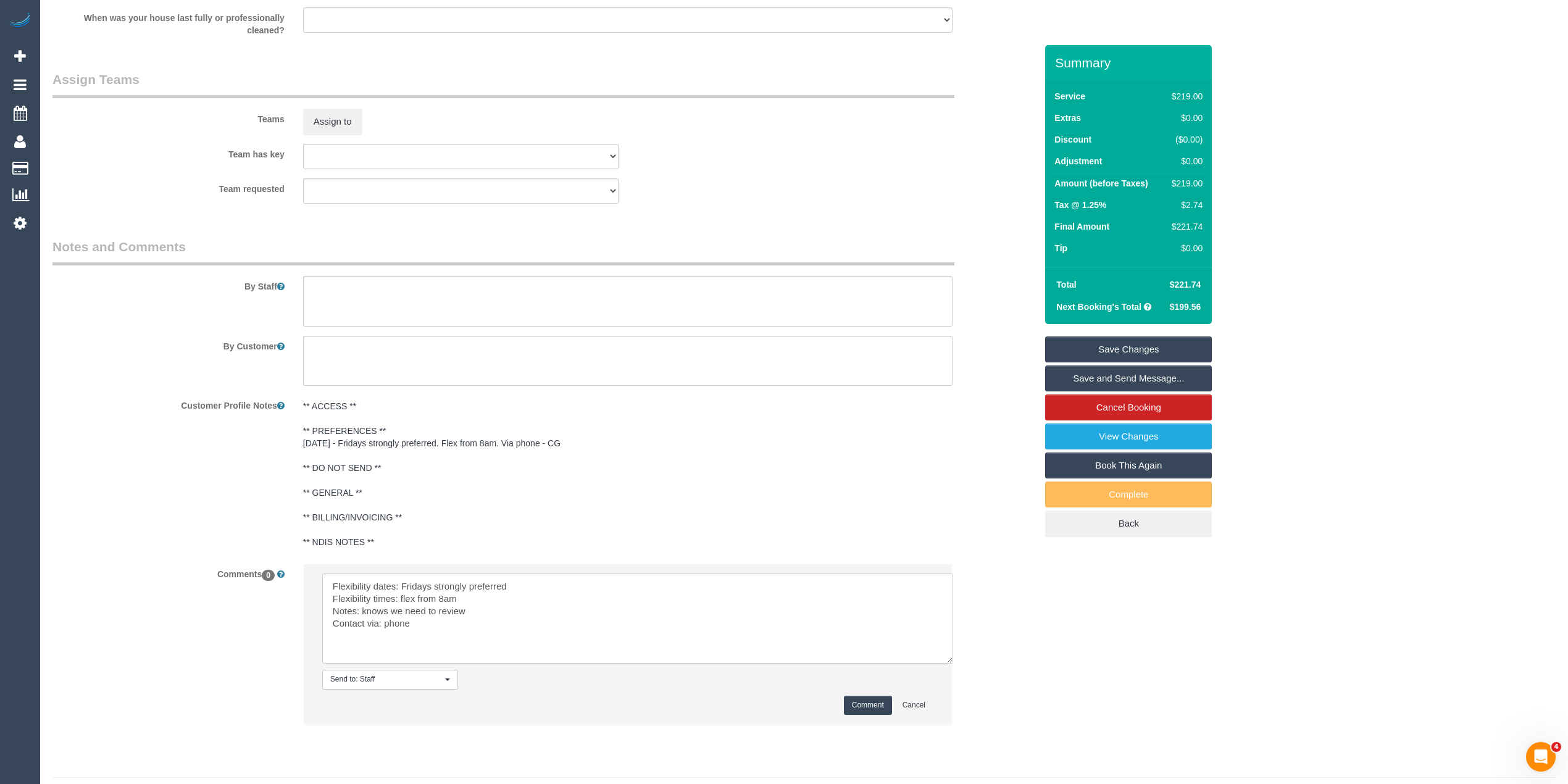
scroll to position [1812, 0]
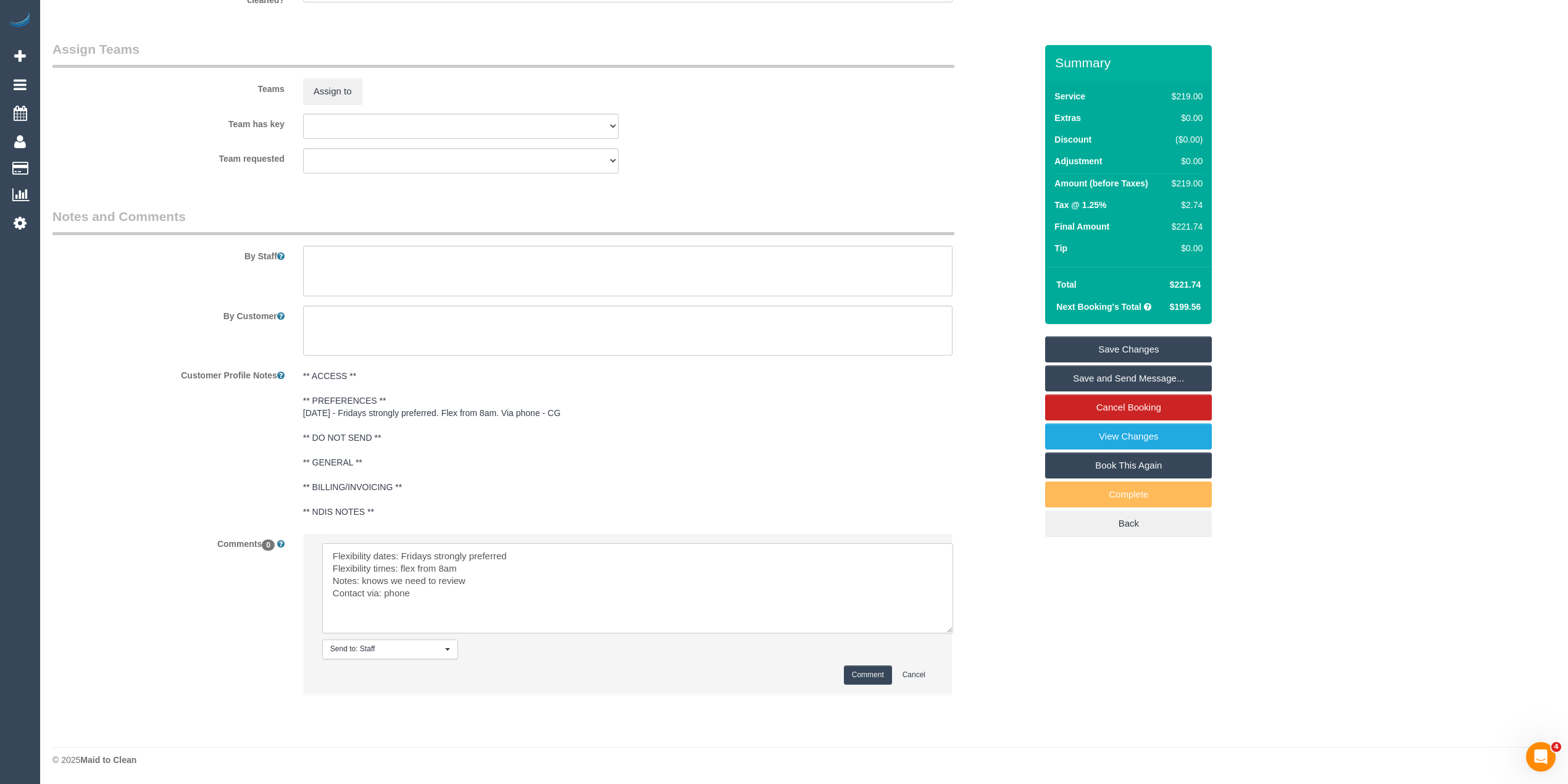
type textarea "Flexibility dates: Fridays strongly preferred Flexibility times: flex from 8am …"
click at [858, 672] on button "Comment" at bounding box center [868, 675] width 48 height 19
